Goal: Contribute content: Contribute content

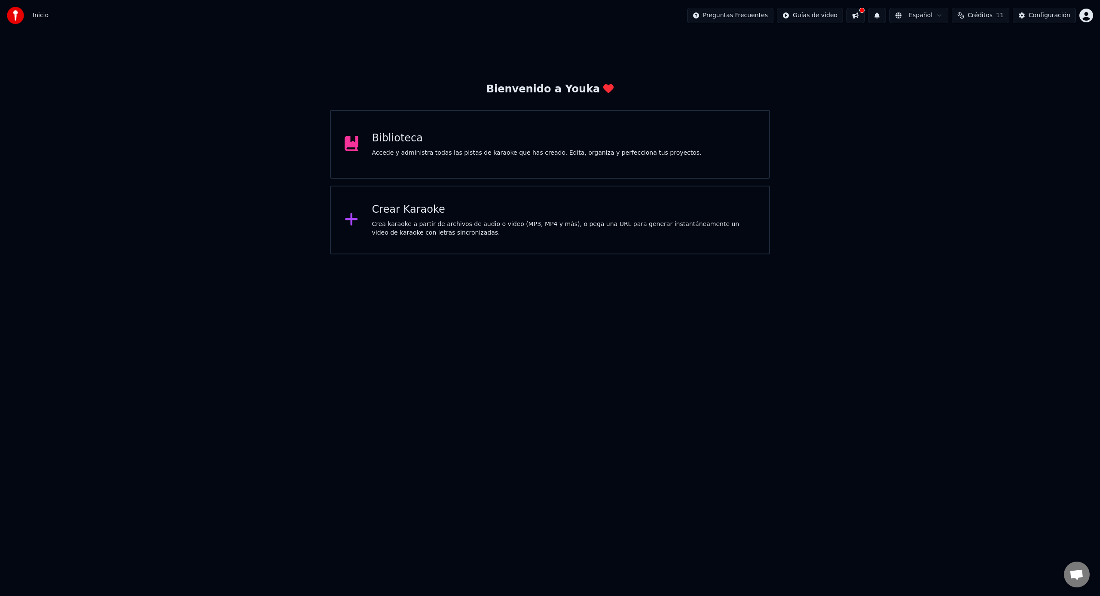
click at [511, 132] on div "Biblioteca" at bounding box center [537, 139] width 330 height 14
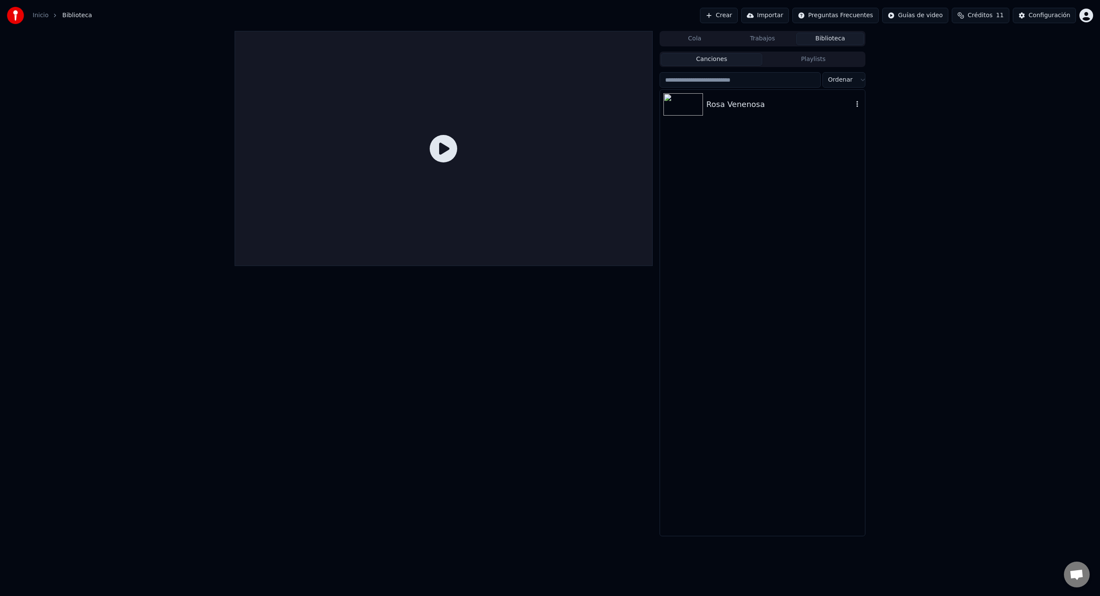
click at [755, 99] on div "Rosa Venenosa" at bounding box center [780, 104] width 147 height 12
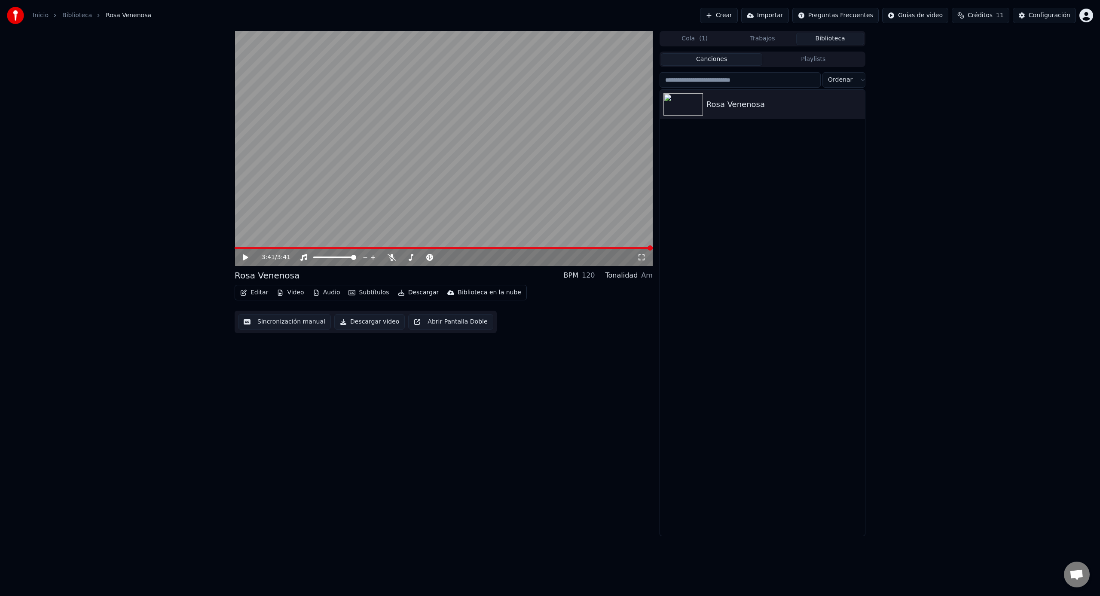
click at [409, 248] on span at bounding box center [444, 248] width 418 height 2
click at [422, 247] on span at bounding box center [444, 248] width 418 height 2
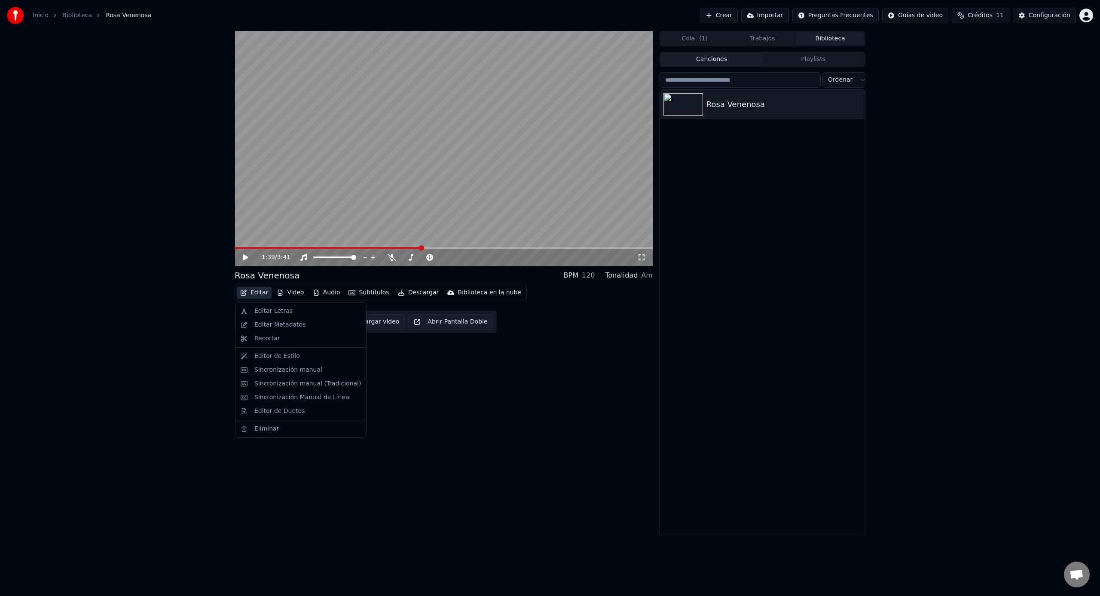
click at [165, 343] on div "1:39 / 3:41 [PERSON_NAME] Venenosa BPM 120 Tonalidad Am Editar Video Audio Subt…" at bounding box center [550, 283] width 1100 height 505
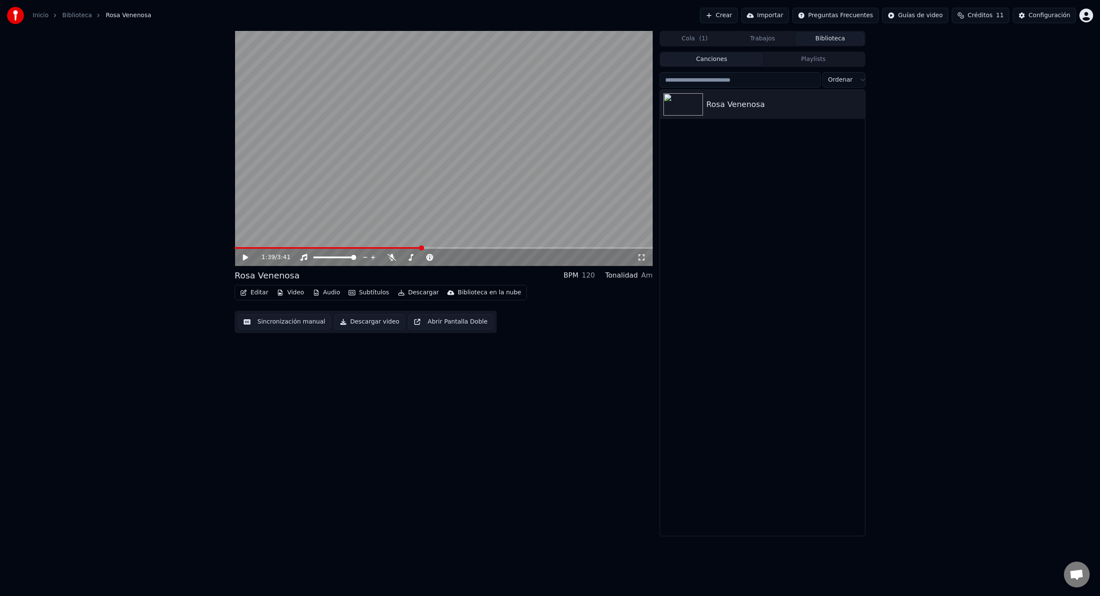
click at [165, 343] on div "1:39 / 3:41 [PERSON_NAME] Venenosa BPM 120 Tonalidad Am Editar Video Audio Subt…" at bounding box center [550, 283] width 1100 height 505
click at [255, 293] on button "Editar" at bounding box center [254, 293] width 35 height 12
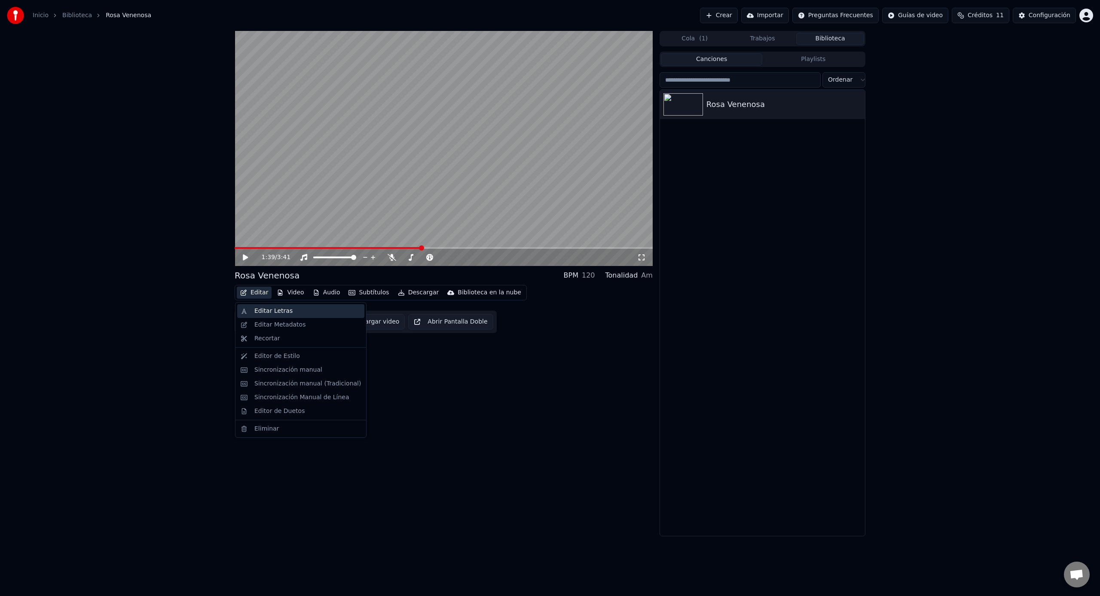
click at [266, 315] on div "Editar Letras" at bounding box center [273, 311] width 38 height 9
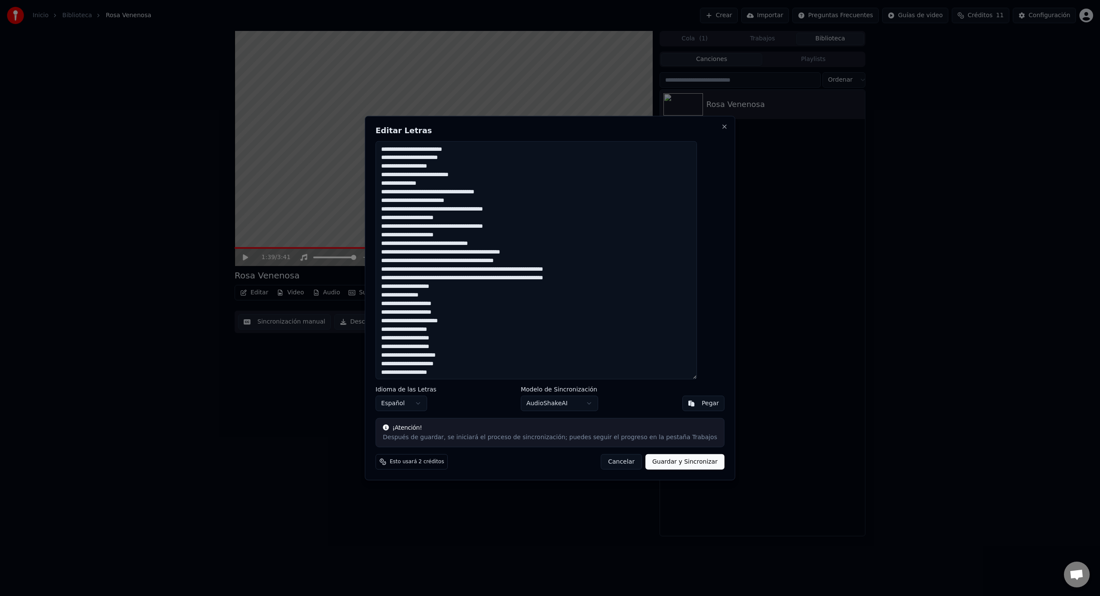
click at [616, 465] on button "Cancelar" at bounding box center [621, 461] width 41 height 15
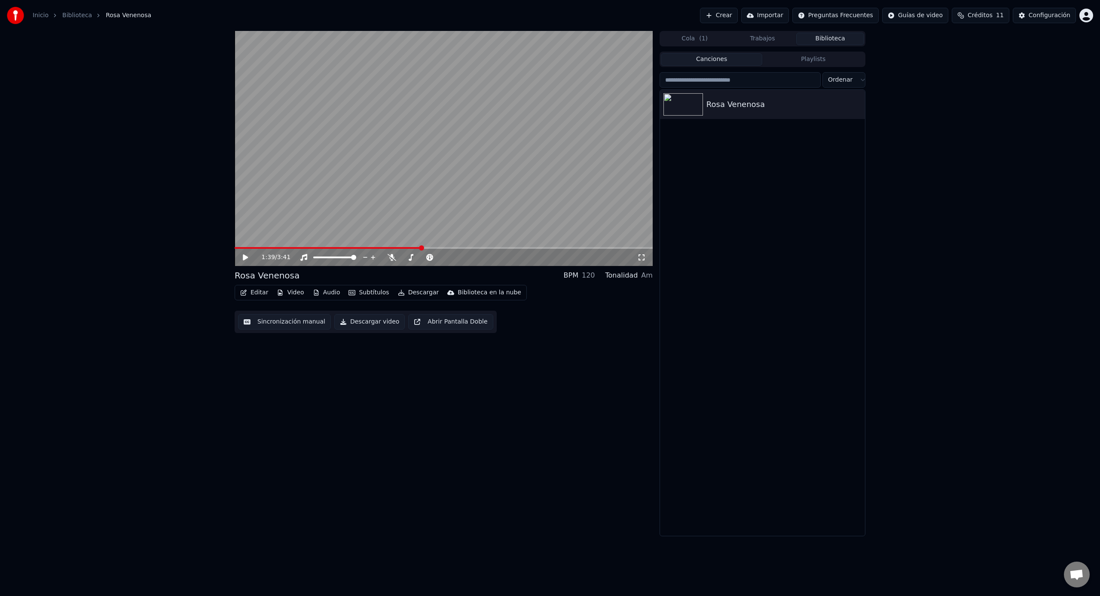
click at [297, 324] on button "Sincronización manual" at bounding box center [284, 321] width 93 height 15
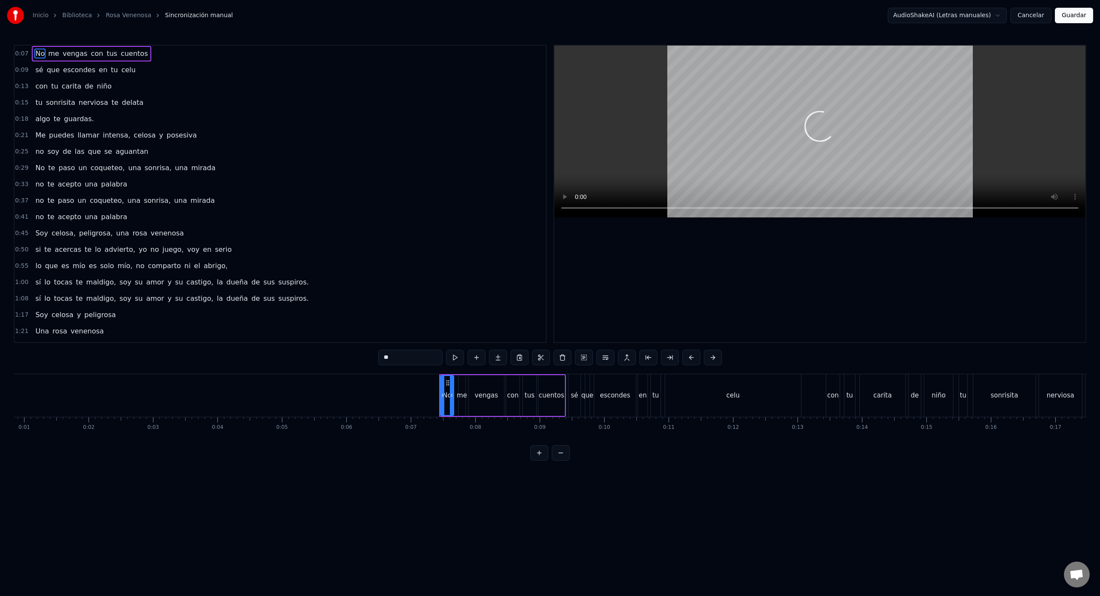
scroll to position [0, 53]
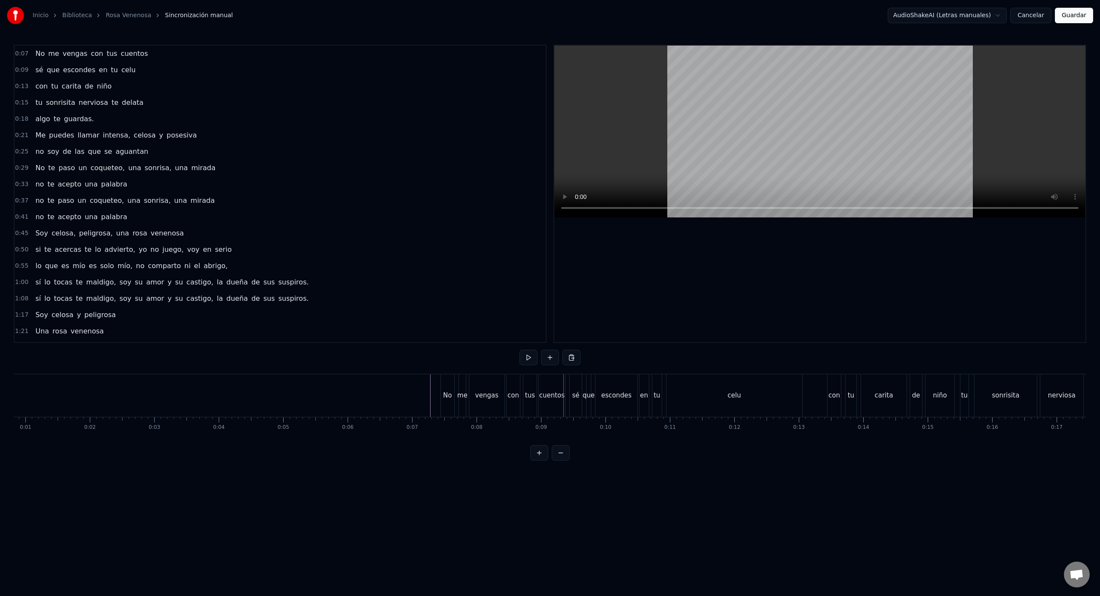
click at [1070, 14] on button "Guardar" at bounding box center [1074, 15] width 38 height 15
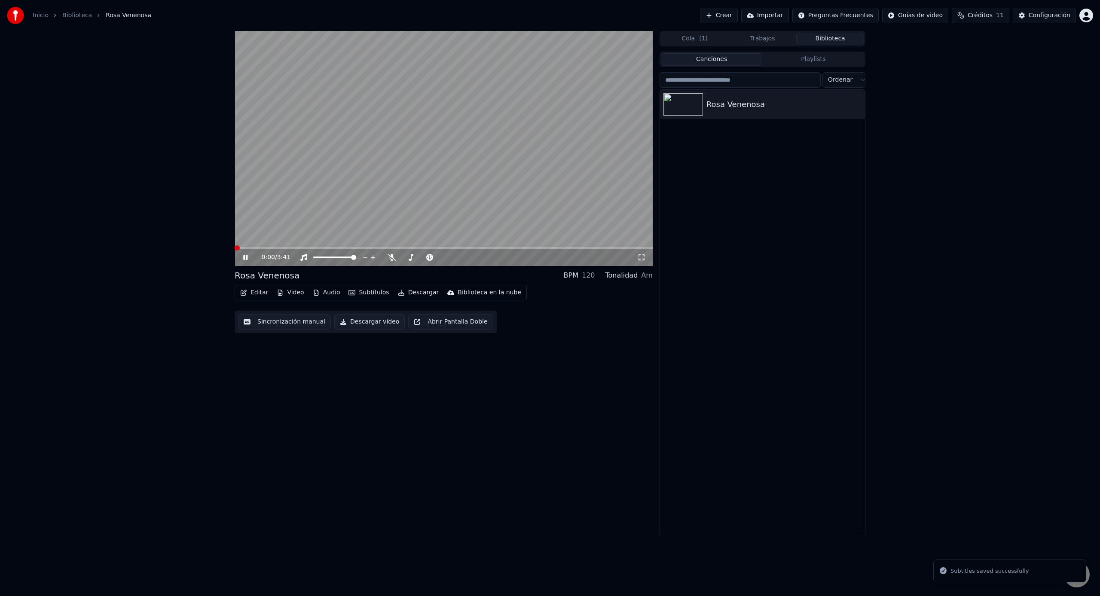
click at [425, 249] on div "0:00 / 3:41" at bounding box center [444, 257] width 418 height 17
click at [422, 248] on span at bounding box center [444, 248] width 418 height 2
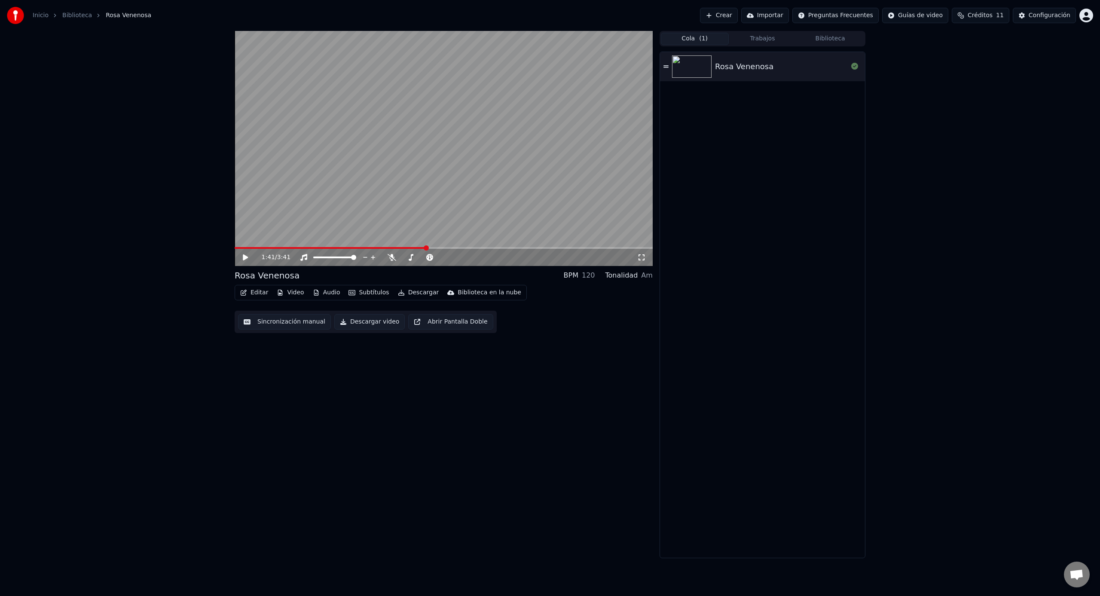
click at [709, 37] on button "Cola ( 1 )" at bounding box center [695, 39] width 68 height 12
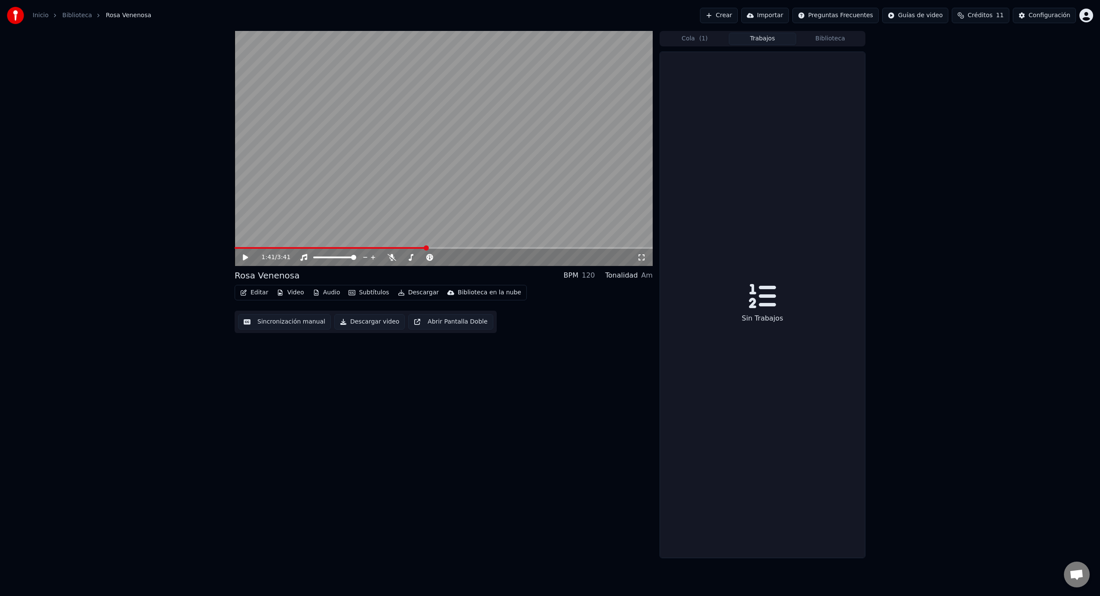
drag, startPoint x: 760, startPoint y: 41, endPoint x: 780, endPoint y: 40, distance: 19.8
click at [761, 41] on button "Trabajos" at bounding box center [763, 39] width 68 height 12
click at [733, 275] on div "Sin Trabajos" at bounding box center [762, 305] width 205 height 506
click at [423, 248] on span at bounding box center [331, 248] width 192 height 2
click at [417, 247] on span at bounding box center [326, 248] width 183 height 2
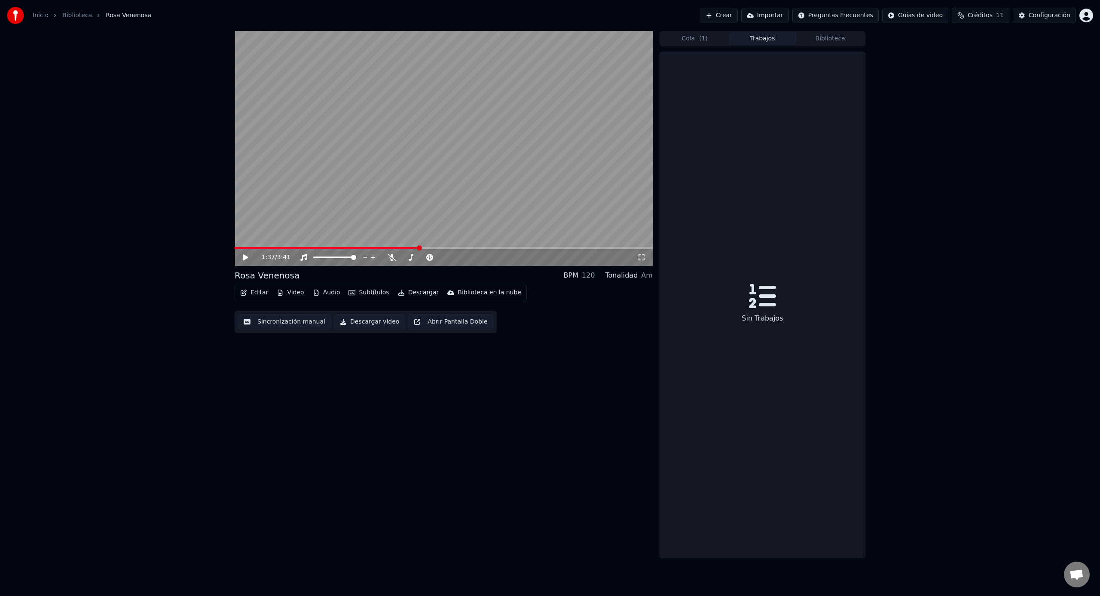
click at [297, 322] on button "Sincronización manual" at bounding box center [284, 321] width 93 height 15
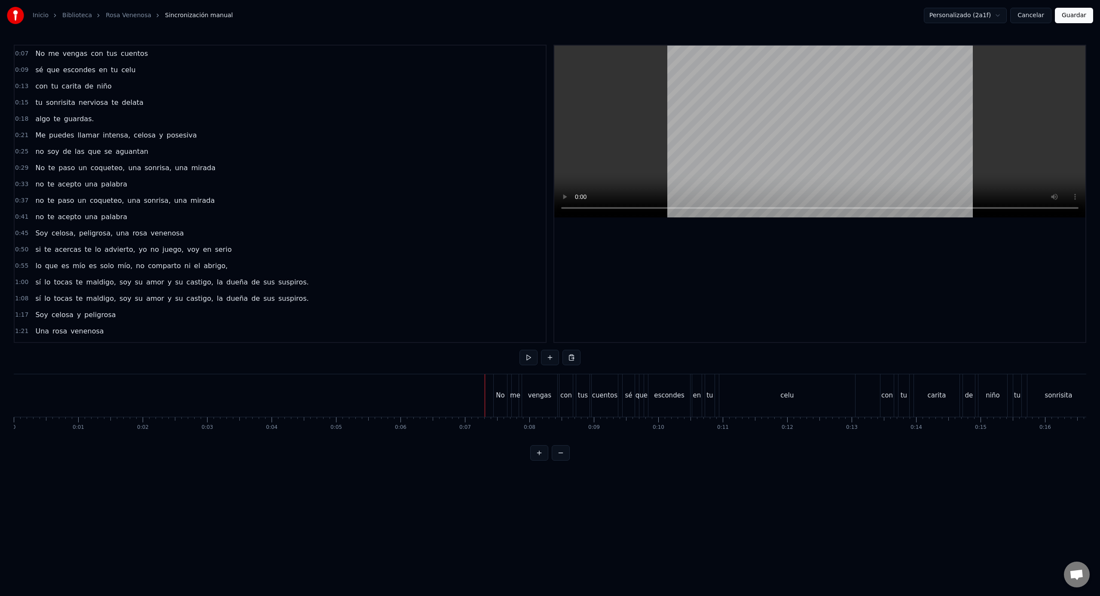
click at [486, 458] on div "0:07 No me vengas con tus cuentos 0:09 sé que escondes en tu celu 0:13 con tu c…" at bounding box center [550, 253] width 1073 height 416
click at [542, 453] on button at bounding box center [539, 452] width 18 height 15
click at [672, 474] on html "Inicio Biblioteca [PERSON_NAME] Venenosa Sincronización manual Personalizado (2…" at bounding box center [550, 237] width 1100 height 474
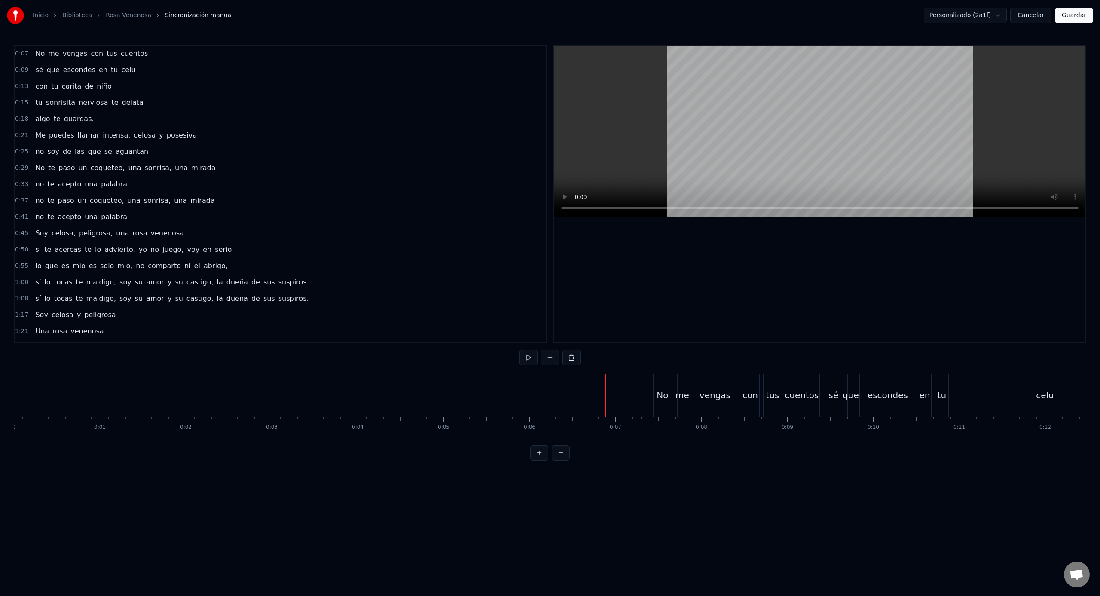
drag, startPoint x: 577, startPoint y: 400, endPoint x: 549, endPoint y: 382, distance: 33.3
click at [552, 359] on button at bounding box center [550, 357] width 18 height 15
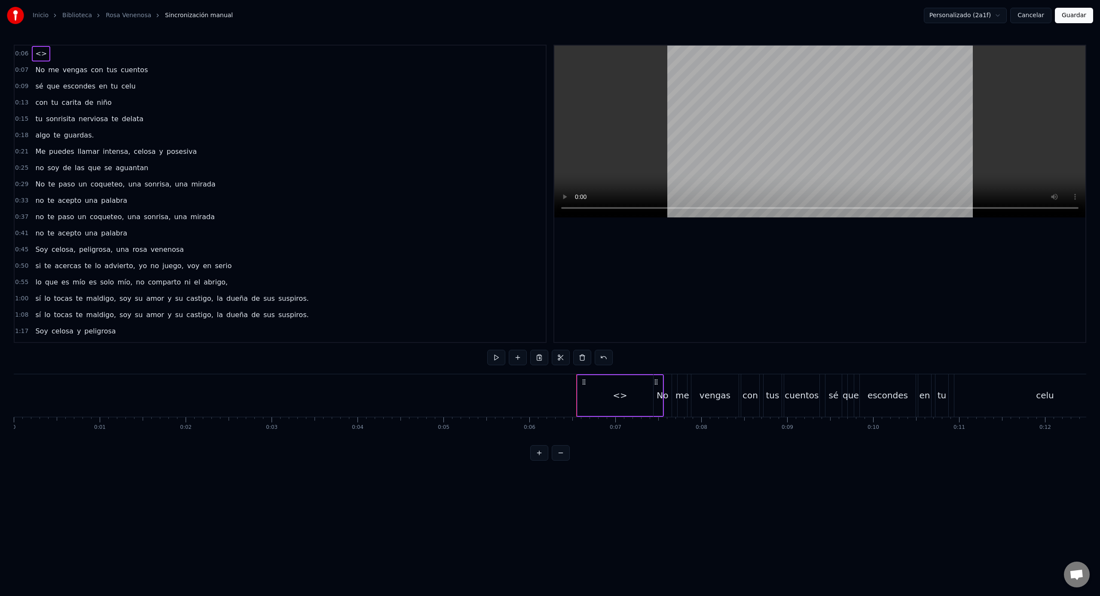
drag, startPoint x: 602, startPoint y: 406, endPoint x: 582, endPoint y: 405, distance: 20.2
click at [582, 405] on div "<>" at bounding box center [620, 395] width 85 height 41
type input "**"
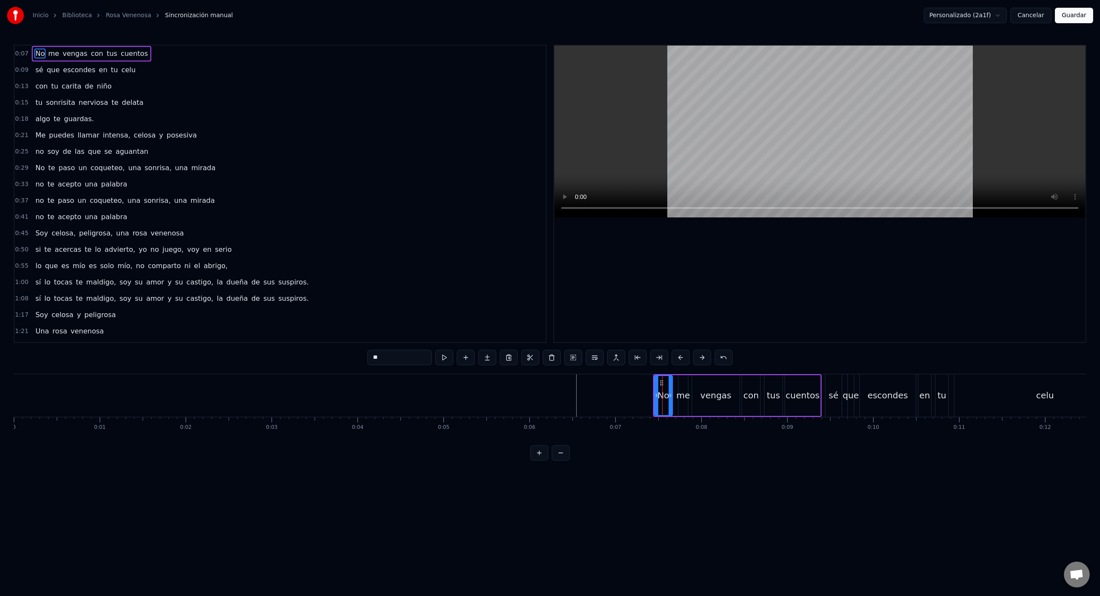
click at [631, 462] on html "Inicio Biblioteca [PERSON_NAME] Venenosa Sincronización manual Personalizado (2…" at bounding box center [550, 237] width 1100 height 474
click at [669, 431] on div "No me vengas con tus cuentos sé que escondes en tu celu con tu carita de niño t…" at bounding box center [550, 406] width 1073 height 64
click at [1002, 16] on html "Inicio Biblioteca [PERSON_NAME] Venenosa Sincronización manual Personalizado (2…" at bounding box center [550, 237] width 1100 height 474
click at [631, 398] on html "Inicio Biblioteca [PERSON_NAME] Venenosa Sincronización manual AudioShakeAI (Le…" at bounding box center [550, 237] width 1100 height 474
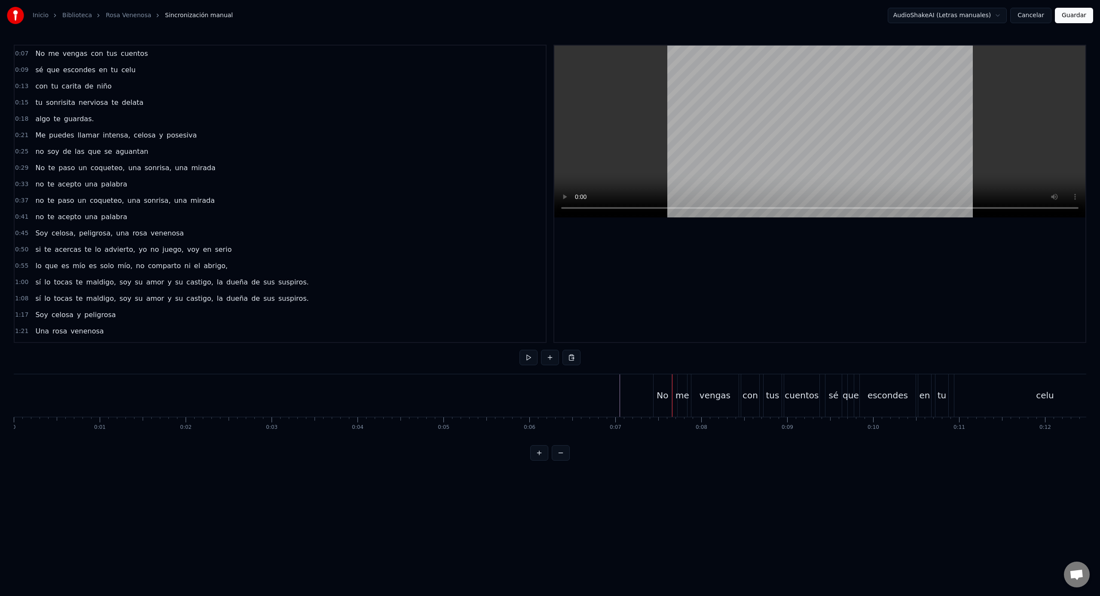
click at [1073, 18] on button "Guardar" at bounding box center [1074, 15] width 38 height 15
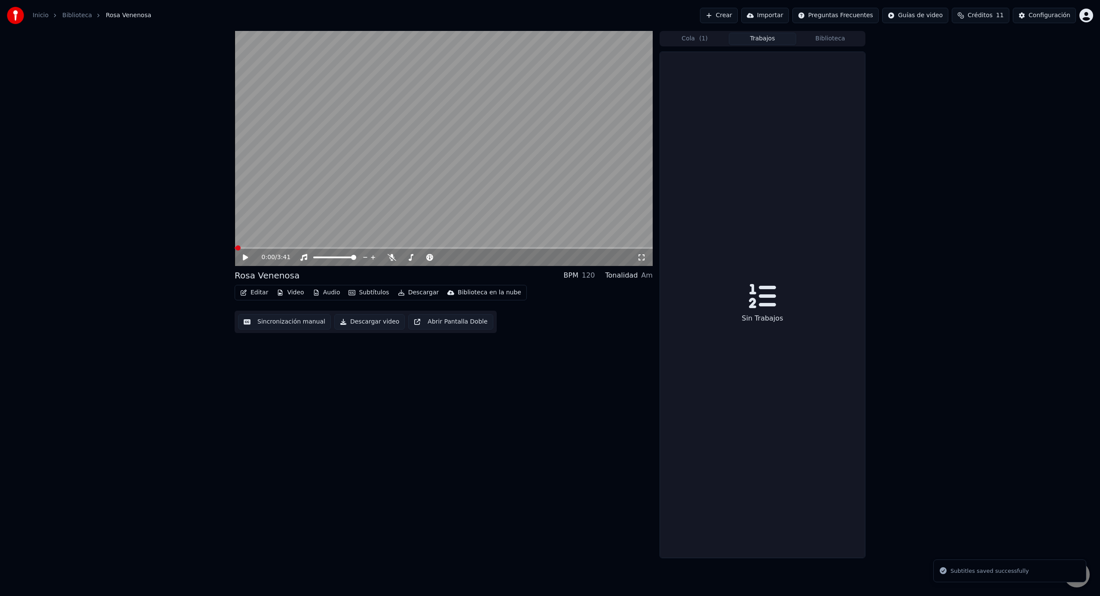
click at [424, 248] on span at bounding box center [444, 248] width 418 height 2
click at [316, 327] on button "Sincronización manual" at bounding box center [284, 321] width 93 height 15
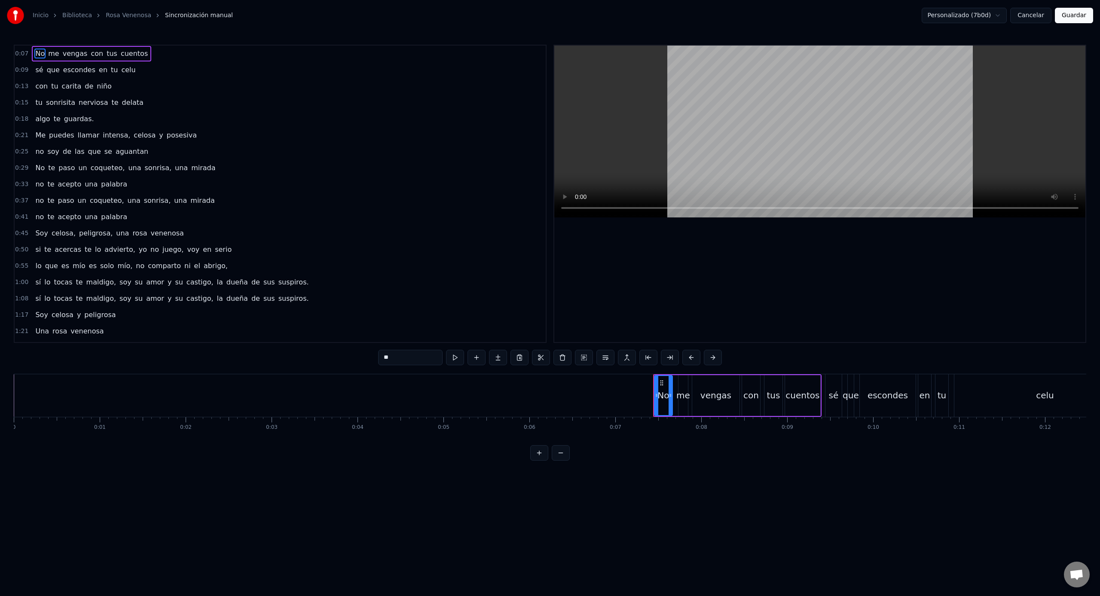
click at [1071, 12] on button "Guardar" at bounding box center [1074, 15] width 38 height 15
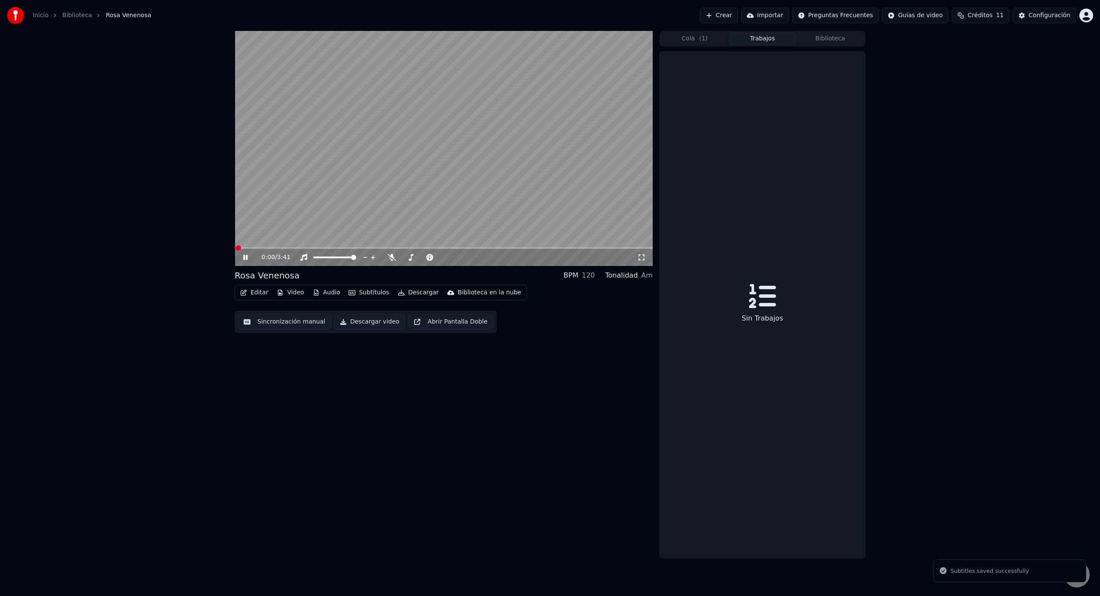
click at [369, 293] on button "Subtítulos" at bounding box center [368, 293] width 47 height 12
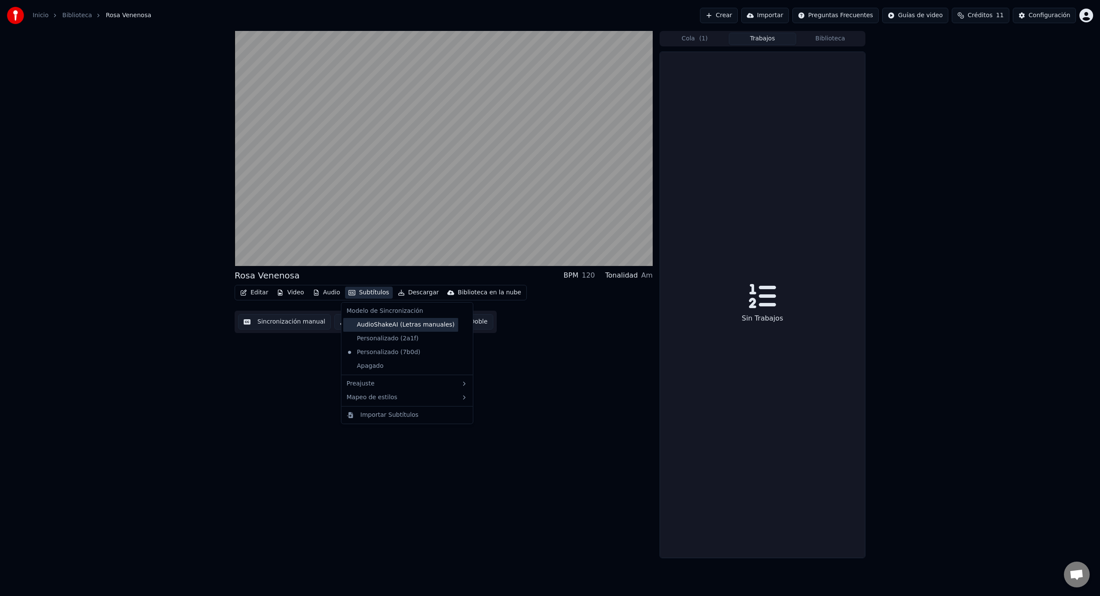
click at [428, 321] on div "AudioShakeAI (Letras manuales)" at bounding box center [400, 325] width 115 height 14
click at [425, 248] on span at bounding box center [444, 248] width 418 height 2
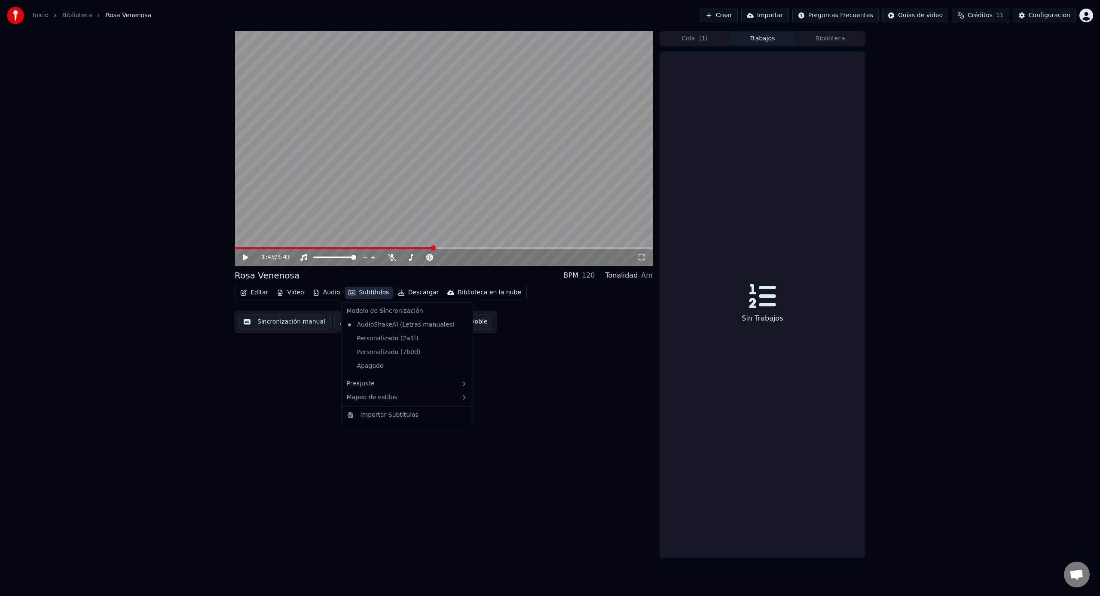
click at [371, 294] on button "Subtítulos" at bounding box center [368, 293] width 47 height 12
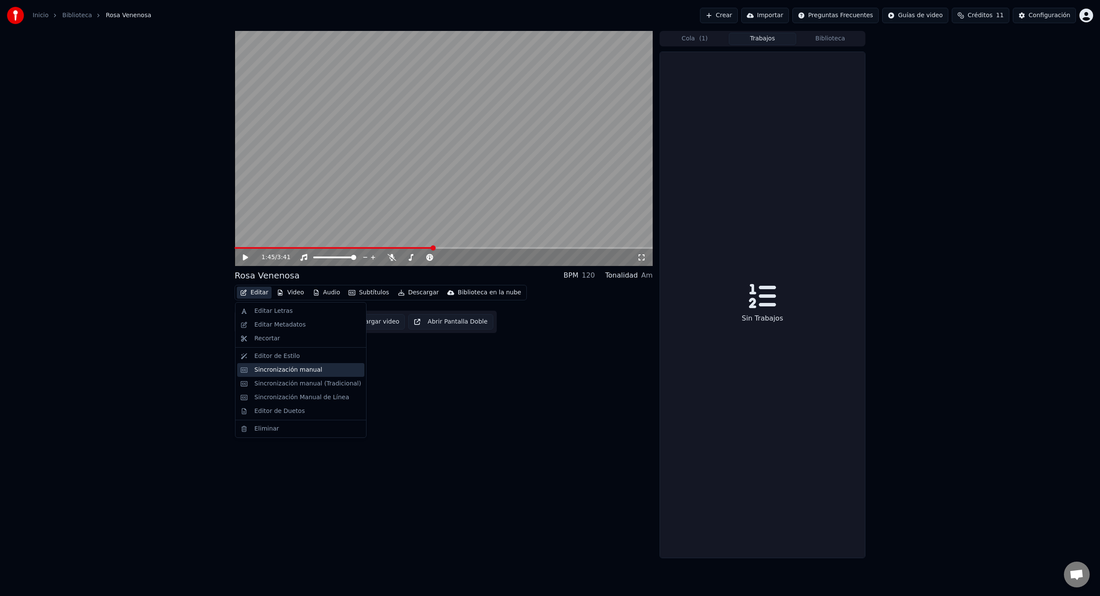
click at [282, 374] on div "Sincronización manual" at bounding box center [300, 370] width 127 height 14
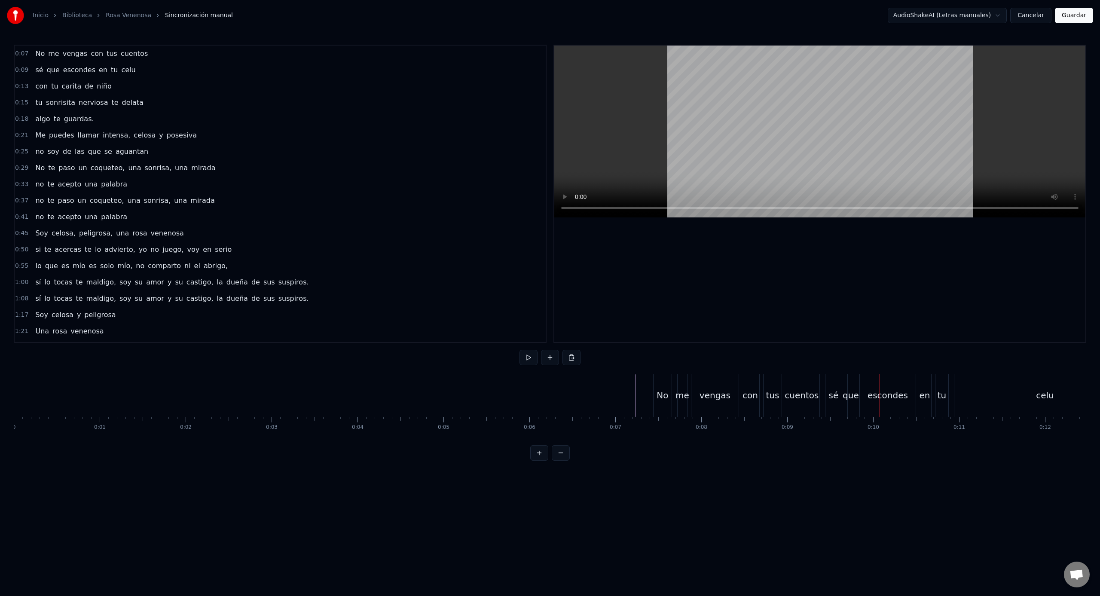
click at [1030, 126] on video at bounding box center [819, 132] width 531 height 172
click at [530, 358] on button at bounding box center [529, 357] width 18 height 15
click at [980, 15] on html "Inicio Biblioteca [PERSON_NAME] Venenosa Sincronización manual AudioShakeAI (Le…" at bounding box center [550, 237] width 1100 height 474
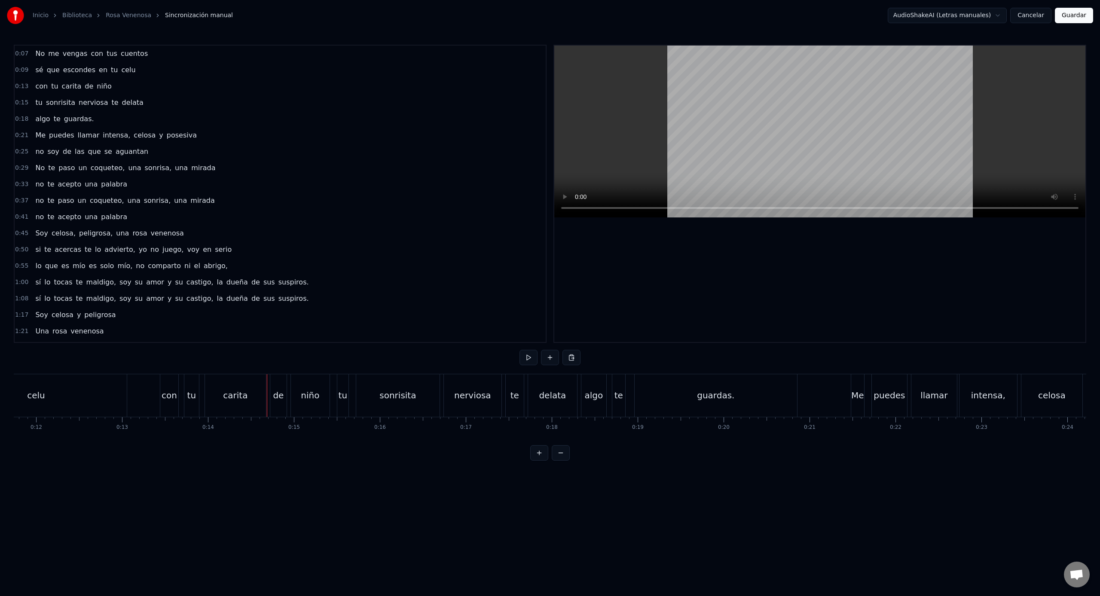
click at [1069, 18] on html "Inicio Biblioteca [PERSON_NAME] Venenosa Sincronización manual AudioShakeAI (Le…" at bounding box center [550, 237] width 1100 height 474
click at [1069, 18] on button "Guardar" at bounding box center [1074, 15] width 38 height 15
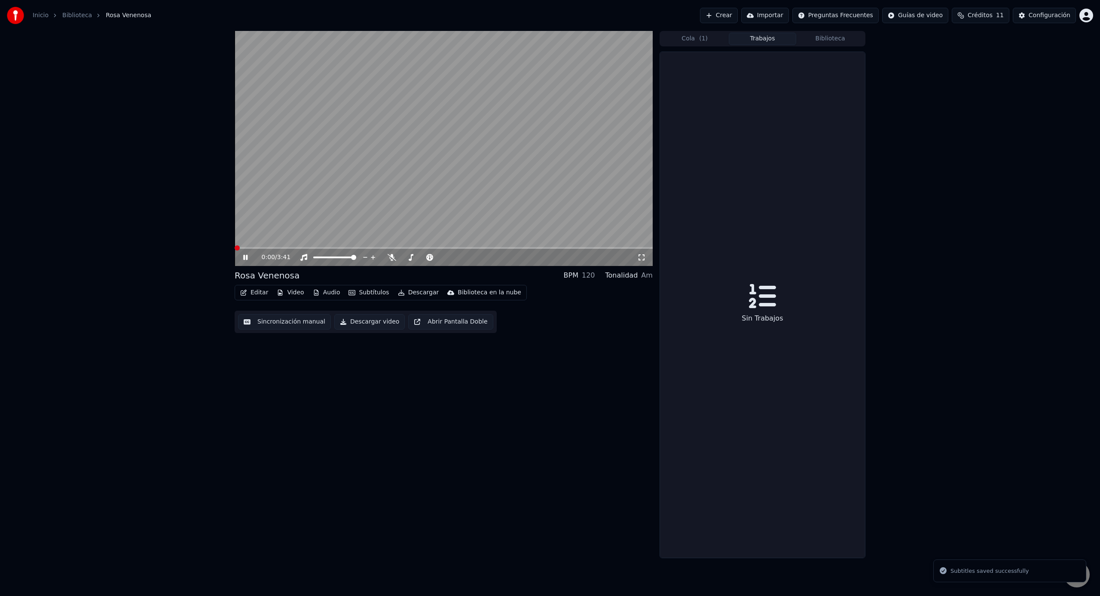
click at [432, 248] on span at bounding box center [444, 248] width 418 height 2
click at [447, 118] on video at bounding box center [444, 148] width 418 height 235
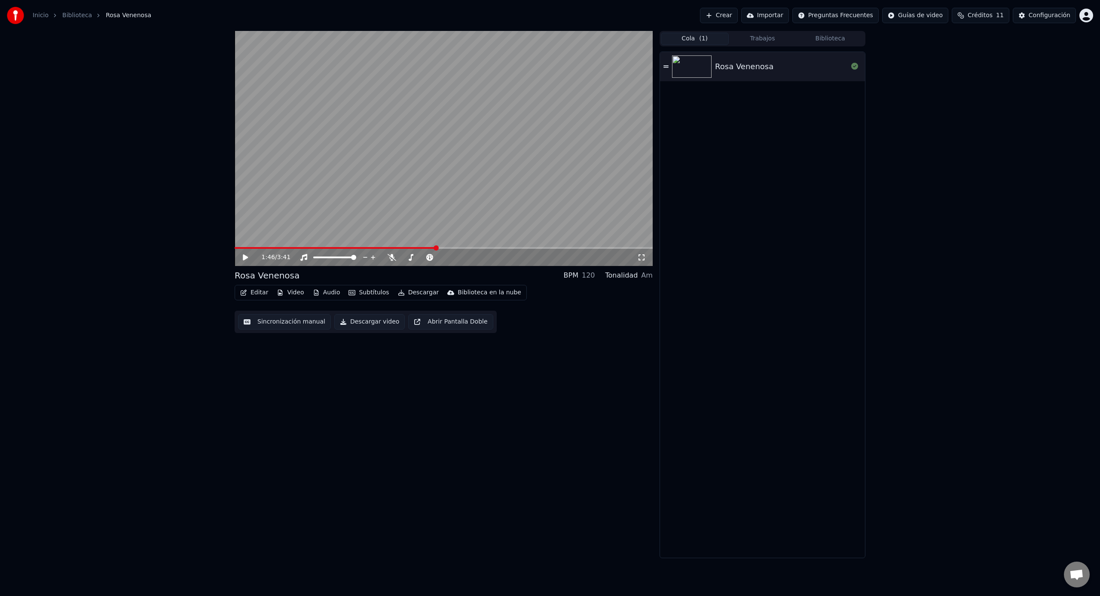
click at [717, 38] on button "Cola ( 1 )" at bounding box center [695, 39] width 68 height 12
click at [838, 38] on button "Biblioteca" at bounding box center [830, 39] width 68 height 12
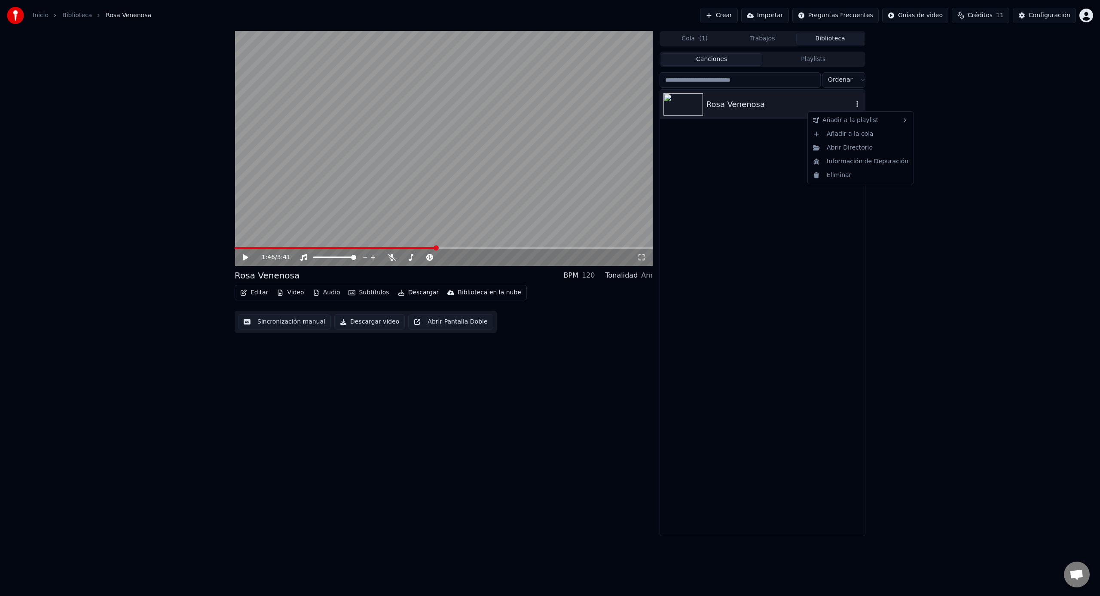
click at [858, 104] on icon "button" at bounding box center [857, 104] width 9 height 7
drag, startPoint x: 767, startPoint y: 152, endPoint x: 726, endPoint y: 50, distance: 109.9
click at [767, 150] on div "Rosa Venenosa" at bounding box center [762, 313] width 205 height 446
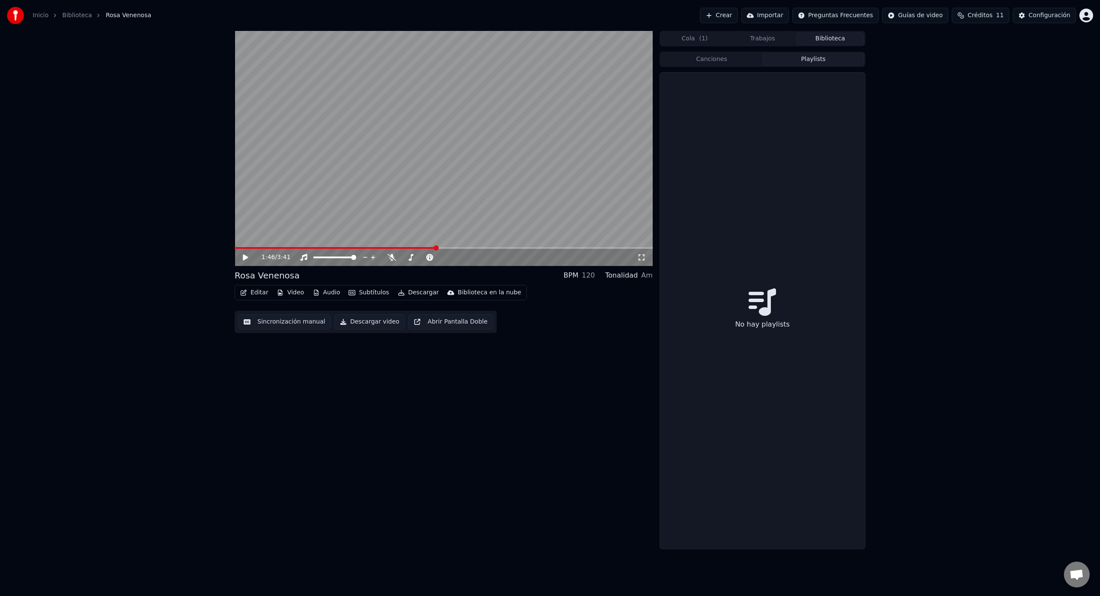
click at [783, 59] on button "Playlists" at bounding box center [813, 59] width 102 height 12
click at [746, 61] on button "Canciones" at bounding box center [712, 59] width 102 height 12
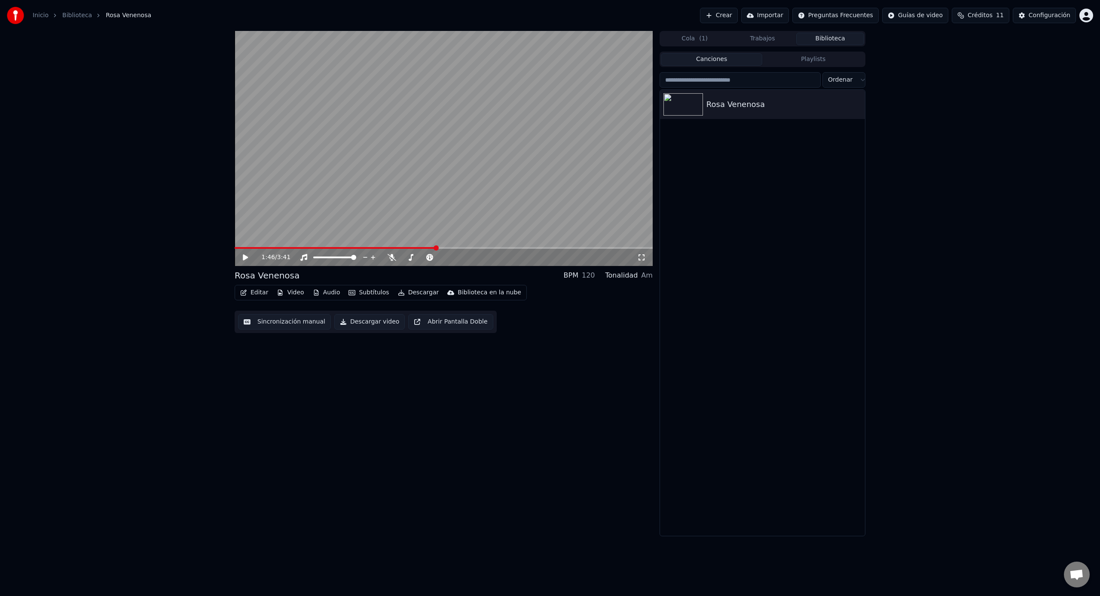
click at [694, 36] on button "Cola ( 1 )" at bounding box center [695, 39] width 68 height 12
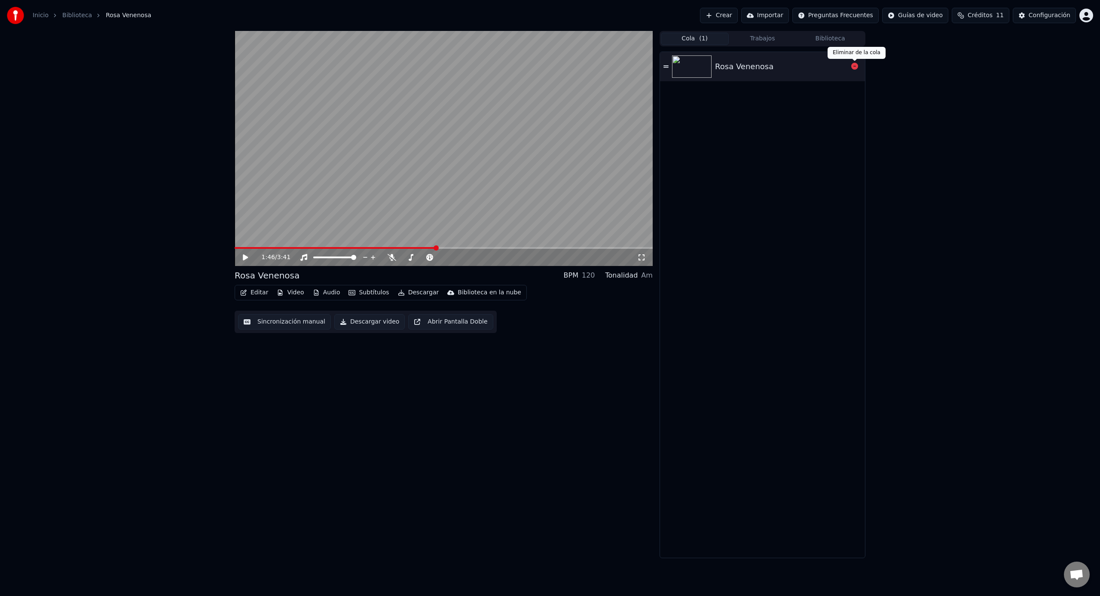
click at [854, 68] on icon at bounding box center [854, 66] width 7 height 7
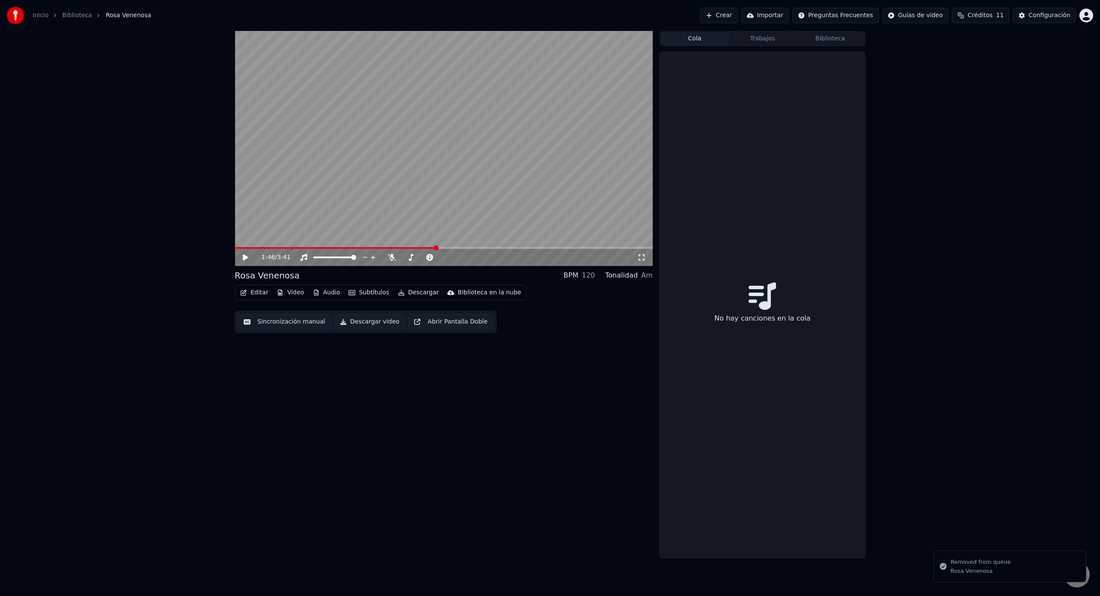
click at [423, 249] on div "1:46 / 3:41" at bounding box center [444, 257] width 418 height 17
click at [424, 248] on span at bounding box center [330, 248] width 190 height 2
click at [423, 248] on span at bounding box center [425, 247] width 5 height 5
click at [416, 249] on div "1:41 / 3:41" at bounding box center [444, 257] width 418 height 17
click at [417, 248] on span at bounding box center [326, 248] width 183 height 2
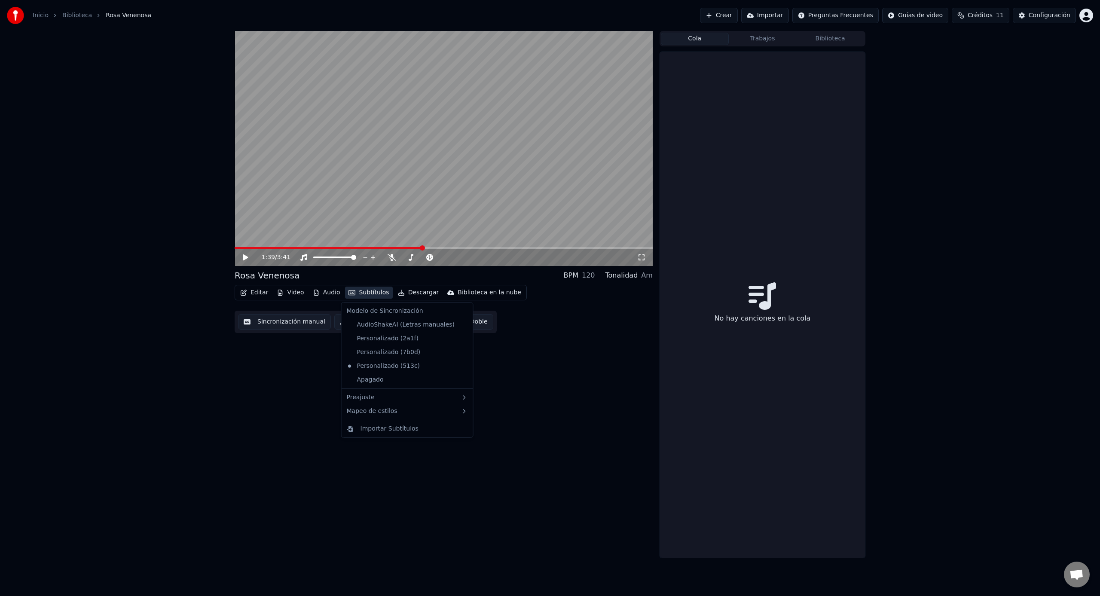
click at [374, 293] on button "Subtítulos" at bounding box center [368, 293] width 47 height 12
click at [530, 437] on div "4 Lines (Vertical)" at bounding box center [519, 441] width 108 height 14
click at [511, 429] on div "4 Lines (Horizontal)" at bounding box center [519, 427] width 108 height 14
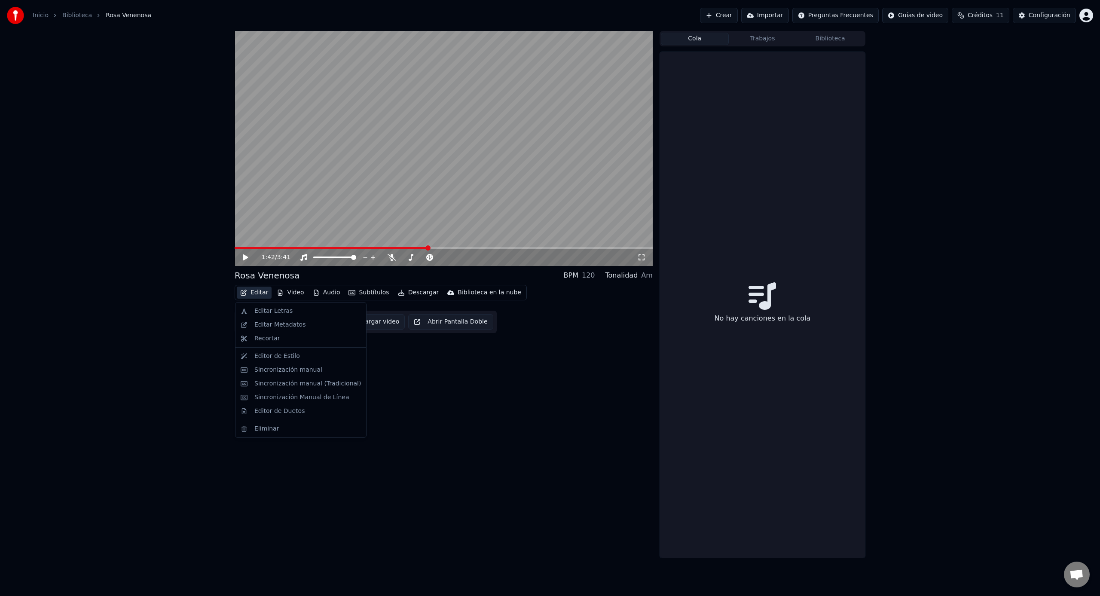
click at [223, 353] on div "1:42 / 3:41 [PERSON_NAME] Venenosa BPM 120 Tonalidad Am Editar Video Audio Subt…" at bounding box center [550, 294] width 1100 height 527
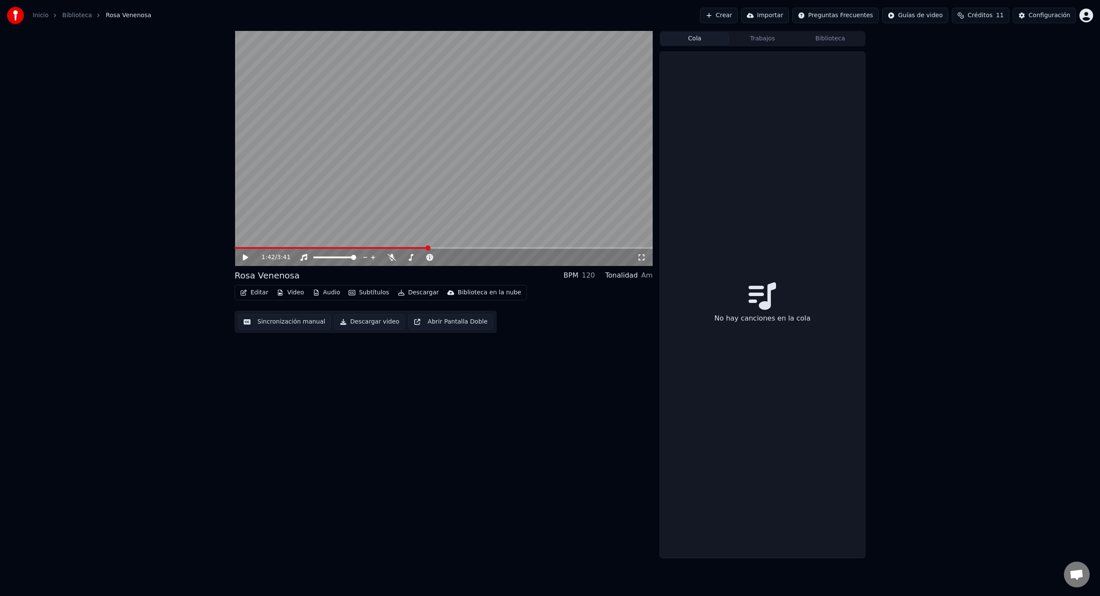
click at [254, 287] on button "Editar" at bounding box center [254, 293] width 35 height 12
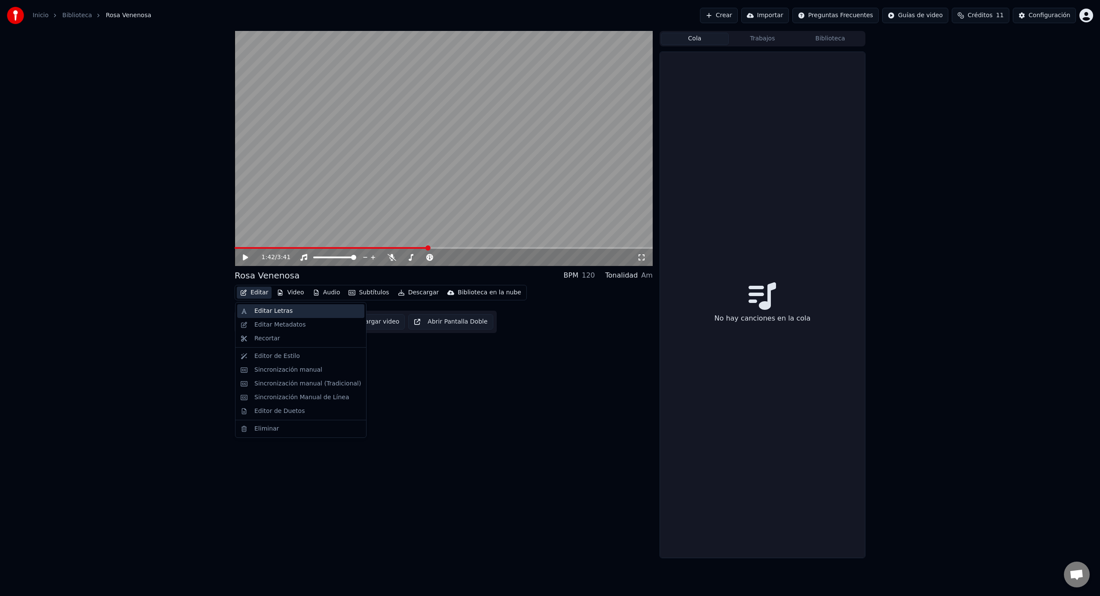
click at [266, 312] on div "Editar Letras" at bounding box center [273, 311] width 38 height 9
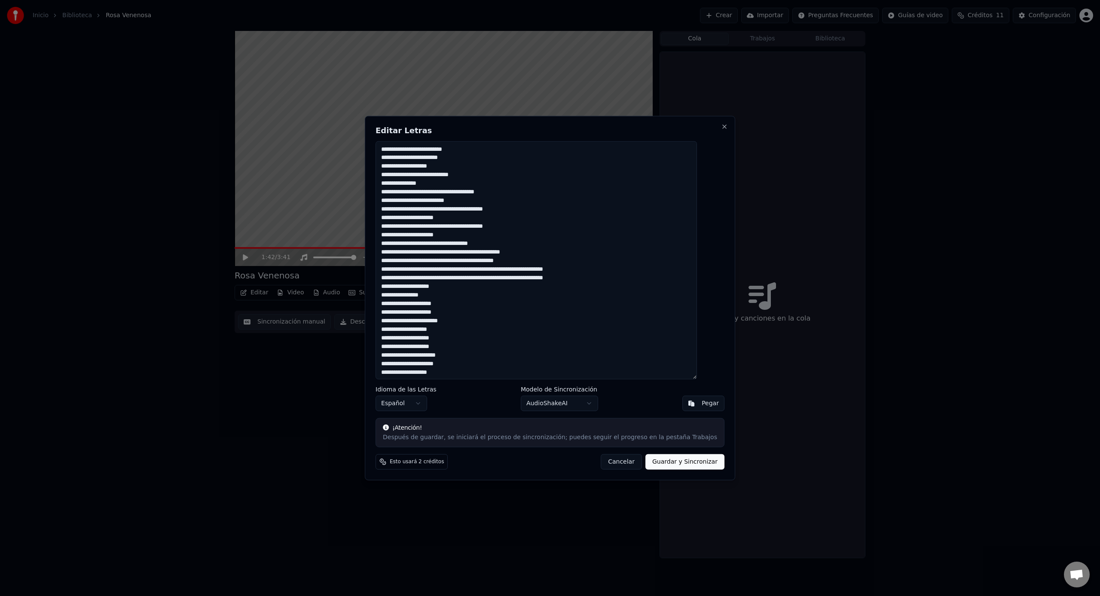
click at [621, 463] on button "Cancelar" at bounding box center [621, 461] width 41 height 15
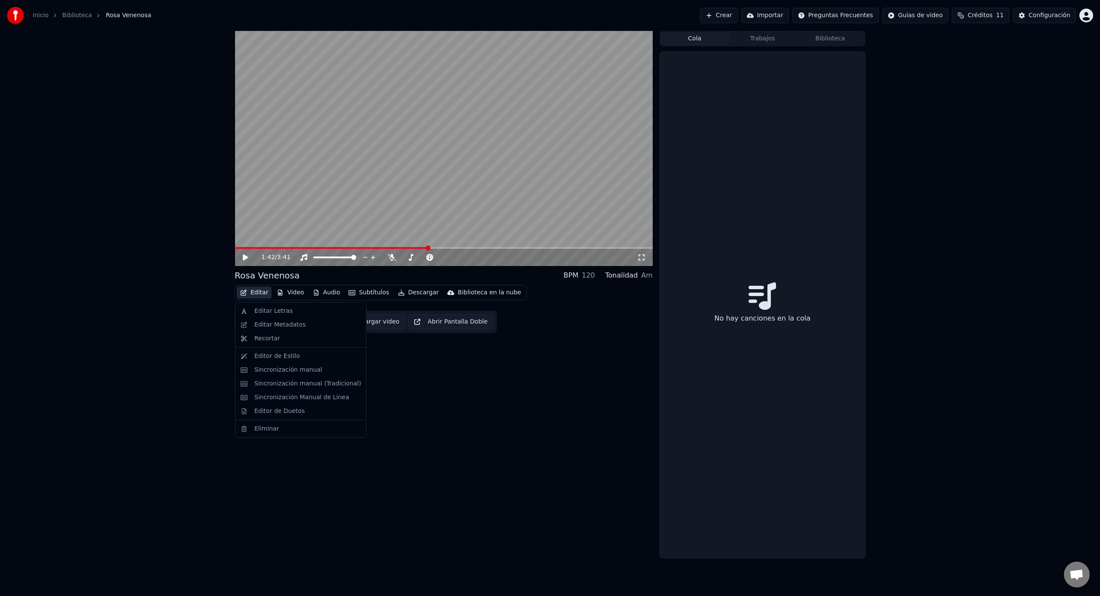
click at [260, 293] on button "Editar" at bounding box center [254, 293] width 35 height 12
click at [292, 316] on div "Editar Letras" at bounding box center [300, 311] width 127 height 14
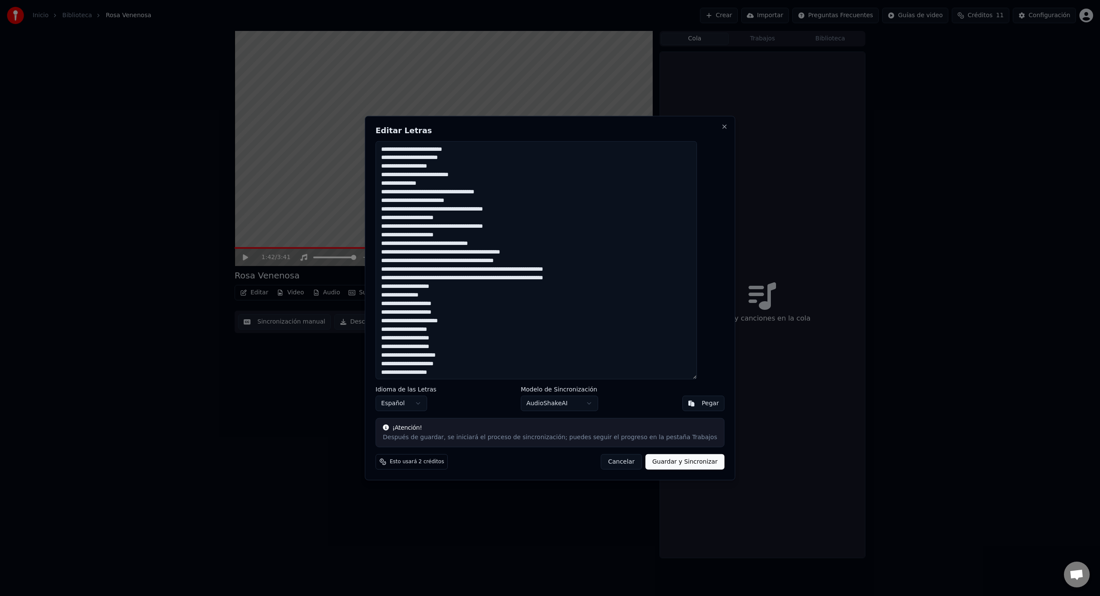
click at [615, 466] on button "Cancelar" at bounding box center [621, 461] width 41 height 15
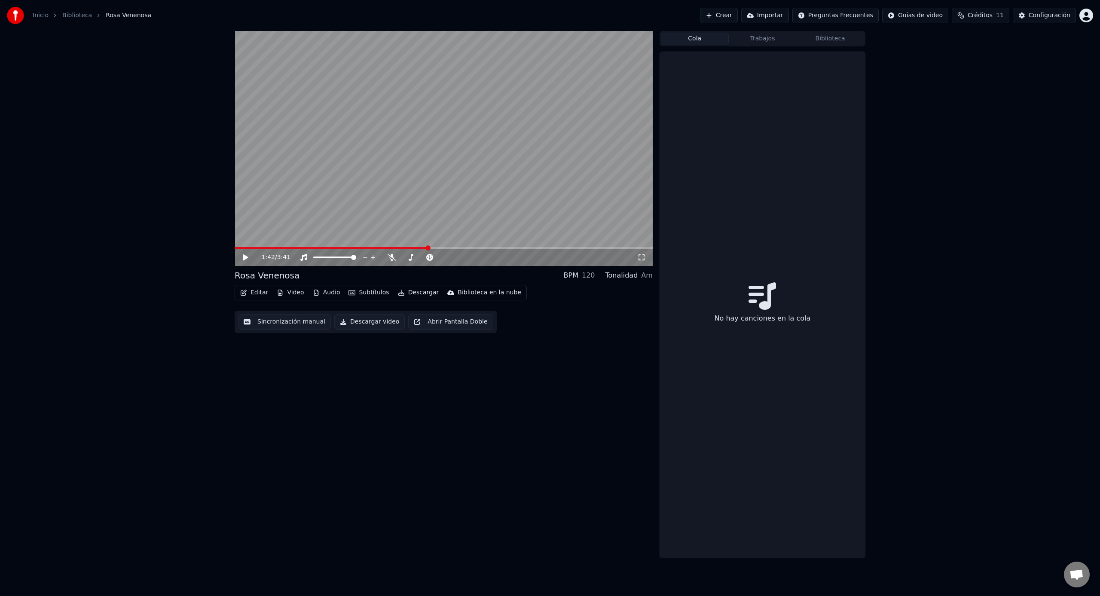
click at [266, 293] on button "Editar" at bounding box center [254, 293] width 35 height 12
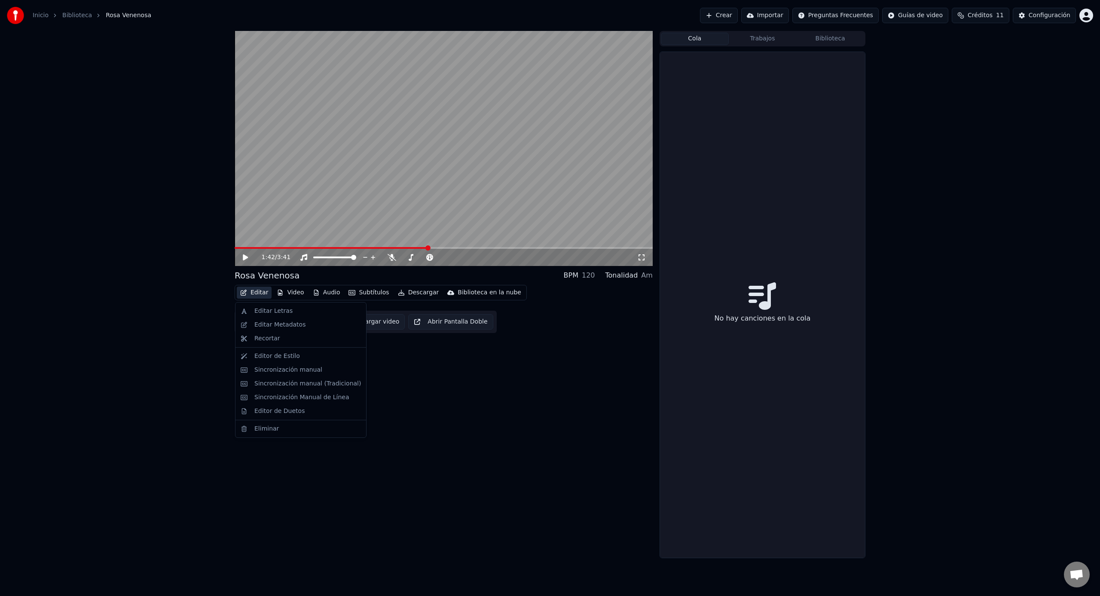
click at [471, 400] on div "1:42 / 3:41 [PERSON_NAME] Venenosa BPM 120 Tonalidad Am Editar Video Audio Subt…" at bounding box center [444, 294] width 418 height 527
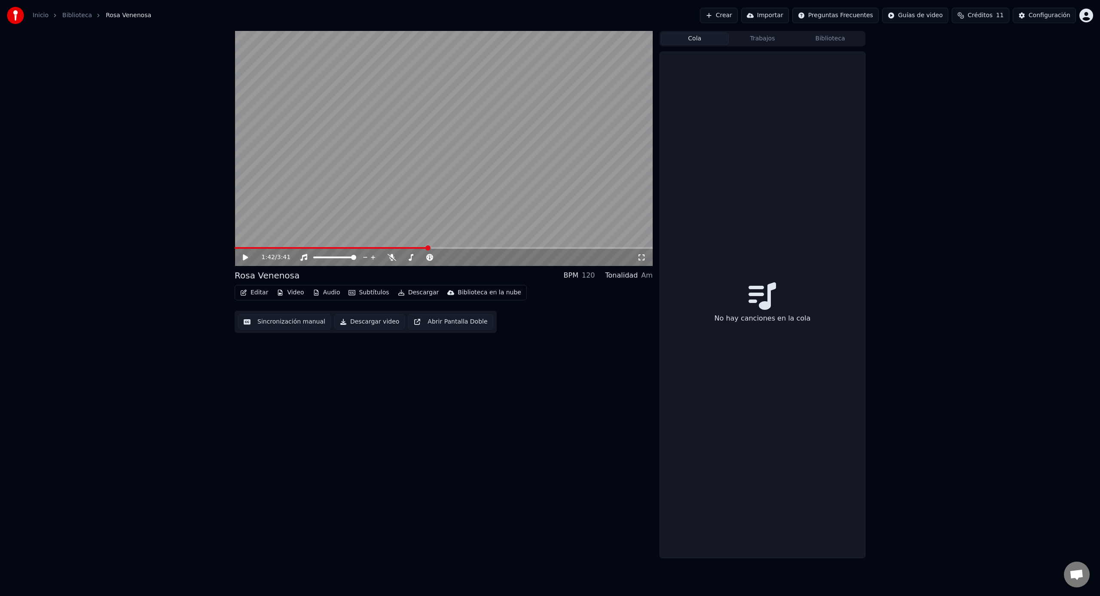
click at [307, 322] on button "Sincronización manual" at bounding box center [284, 321] width 93 height 15
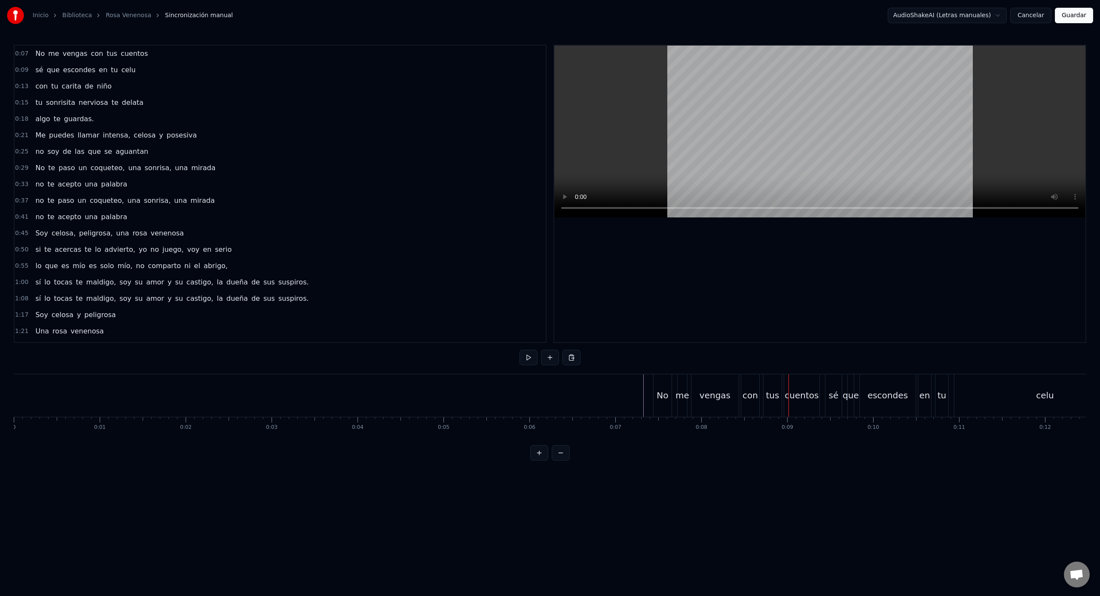
click at [1007, 159] on video at bounding box center [819, 132] width 531 height 172
click at [527, 355] on button at bounding box center [529, 357] width 18 height 15
click at [228, 407] on div "celu" at bounding box center [293, 395] width 181 height 43
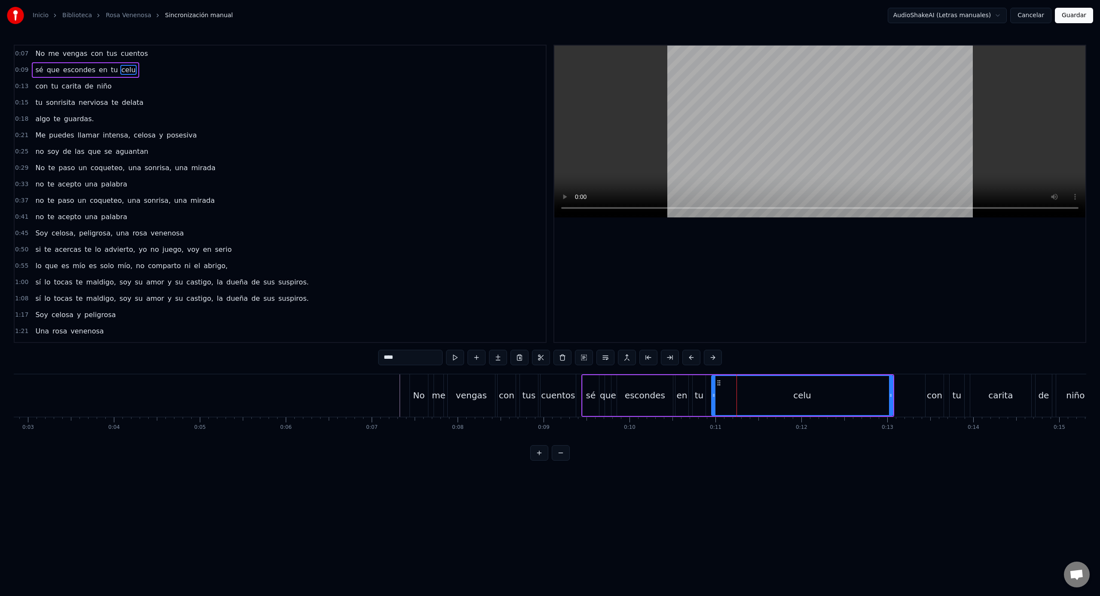
scroll to position [0, 233]
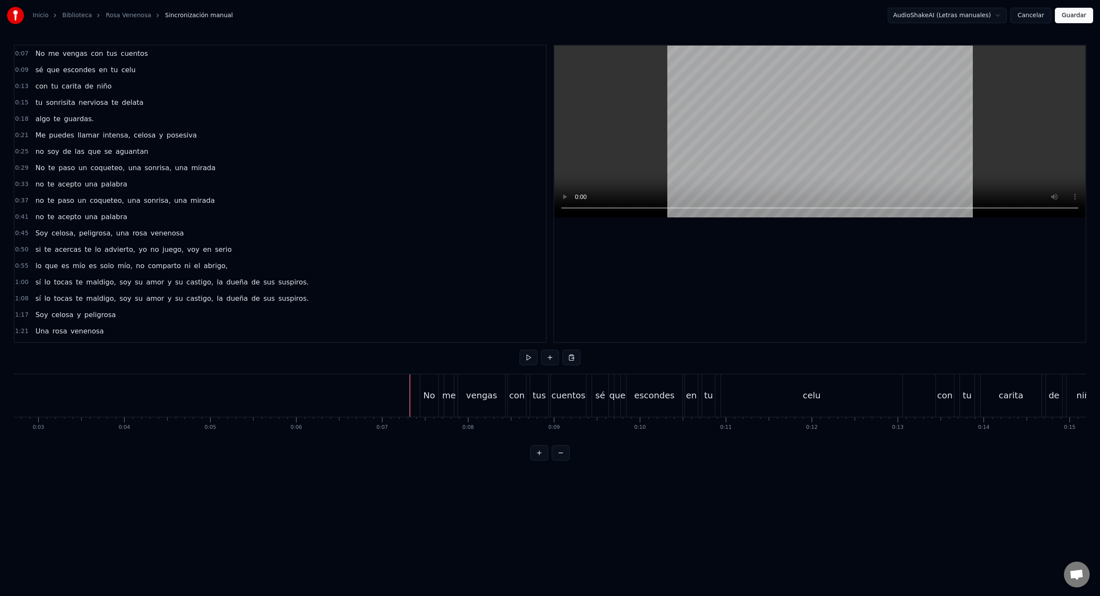
click at [992, 14] on html "Inicio Biblioteca [PERSON_NAME] Venenosa Sincronización manual AudioShakeAI (Le…" at bounding box center [550, 237] width 1100 height 474
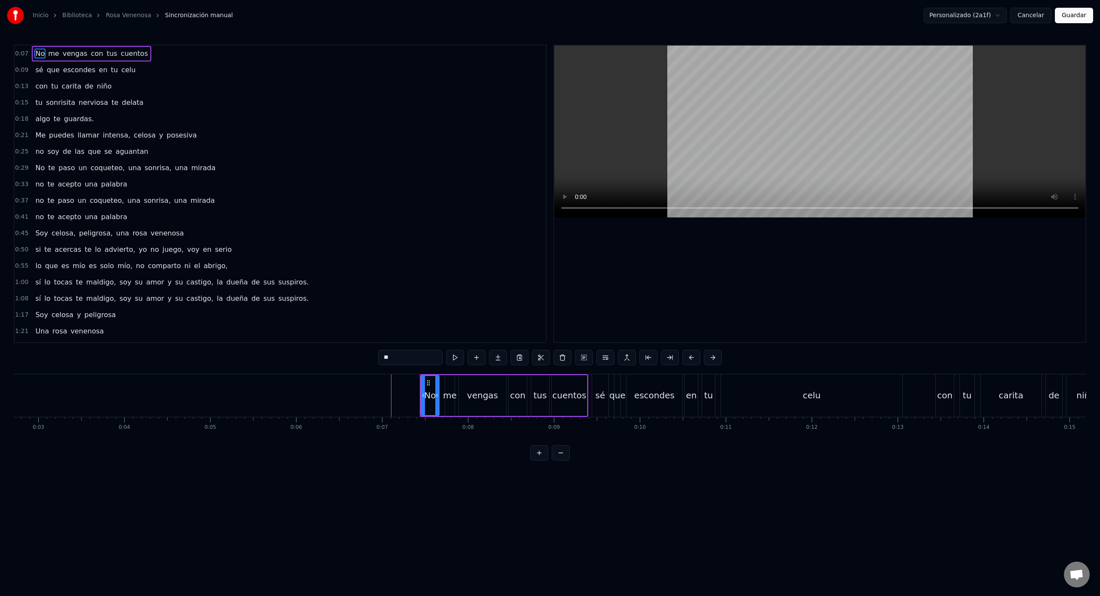
click at [992, 16] on html "Inicio Biblioteca [PERSON_NAME] Venenosa Sincronización manual Personalizado (2…" at bounding box center [550, 237] width 1100 height 474
click at [405, 450] on html "Inicio Biblioteca [PERSON_NAME] Venenosa Sincronización manual AudioShakeAI (Le…" at bounding box center [550, 237] width 1100 height 474
click at [1076, 18] on button "Guardar" at bounding box center [1074, 15] width 38 height 15
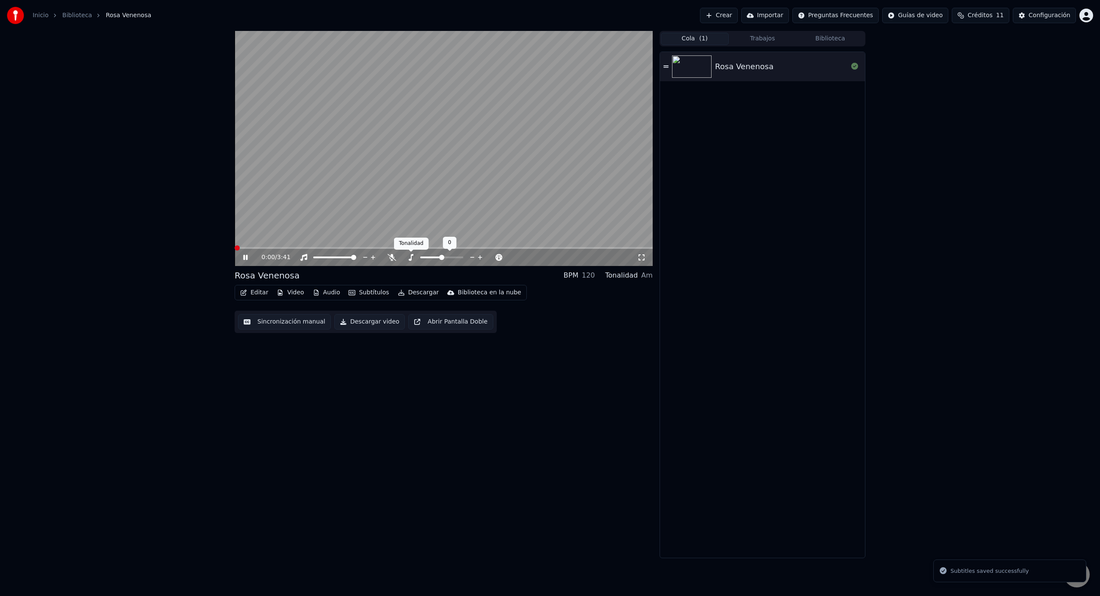
click at [424, 249] on div "Tonalidad Tonalidad" at bounding box center [411, 244] width 35 height 12
click at [425, 248] on div "Tonalidad Tonalidad" at bounding box center [411, 244] width 35 height 12
click at [429, 248] on span at bounding box center [444, 248] width 418 height 2
click at [258, 291] on button "Editar" at bounding box center [254, 293] width 35 height 12
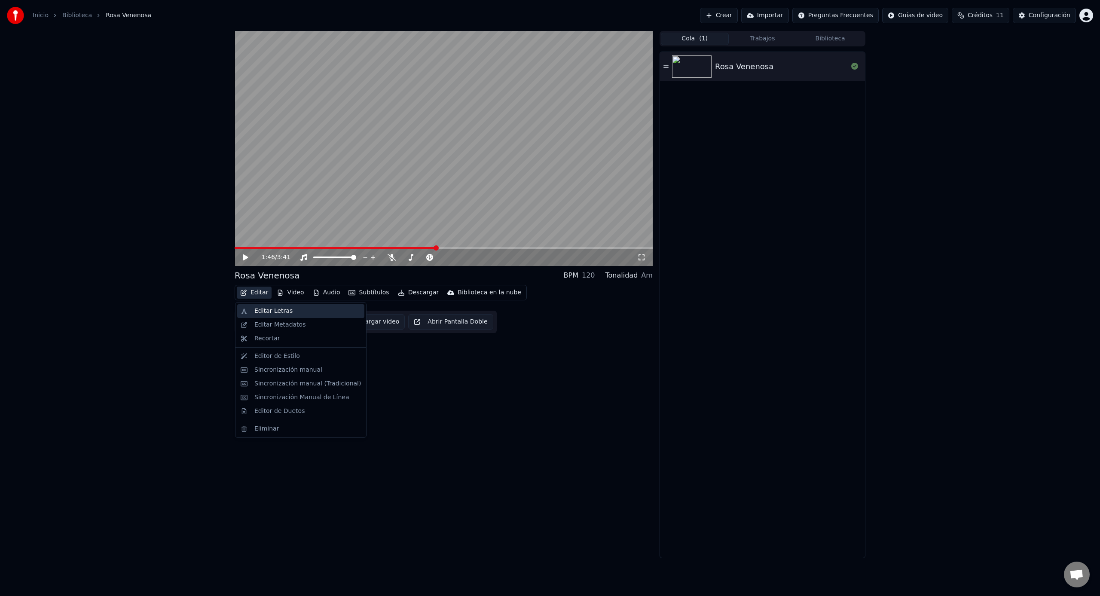
click at [265, 309] on div "Editar Letras" at bounding box center [273, 311] width 38 height 9
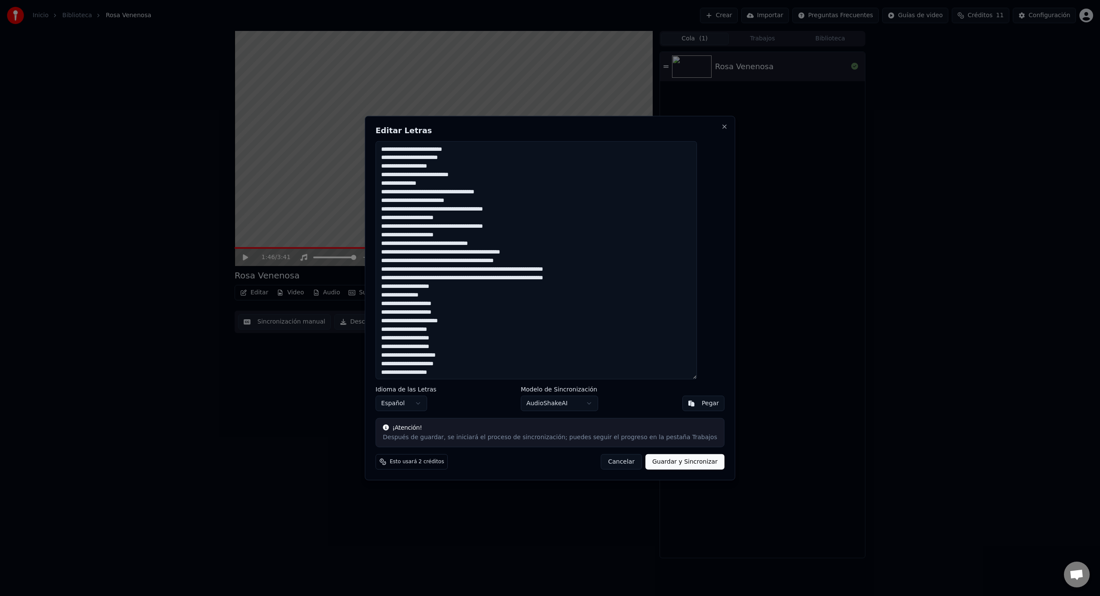
click at [612, 460] on button "Cancelar" at bounding box center [621, 461] width 41 height 15
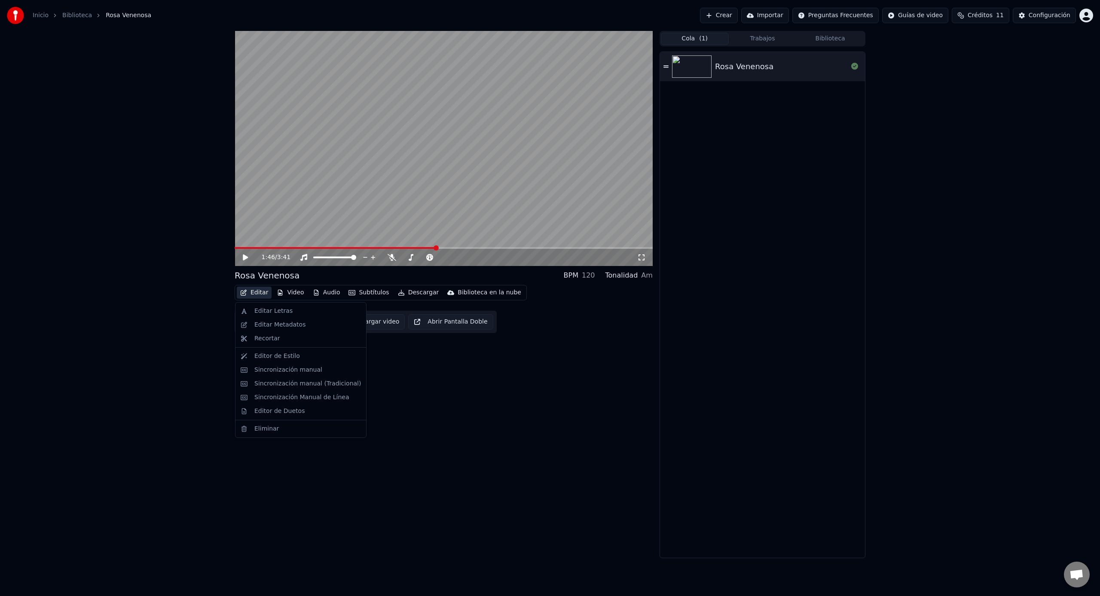
click at [263, 294] on button "Editar" at bounding box center [254, 293] width 35 height 12
click at [275, 327] on div "Editar Metadatos" at bounding box center [279, 325] width 51 height 9
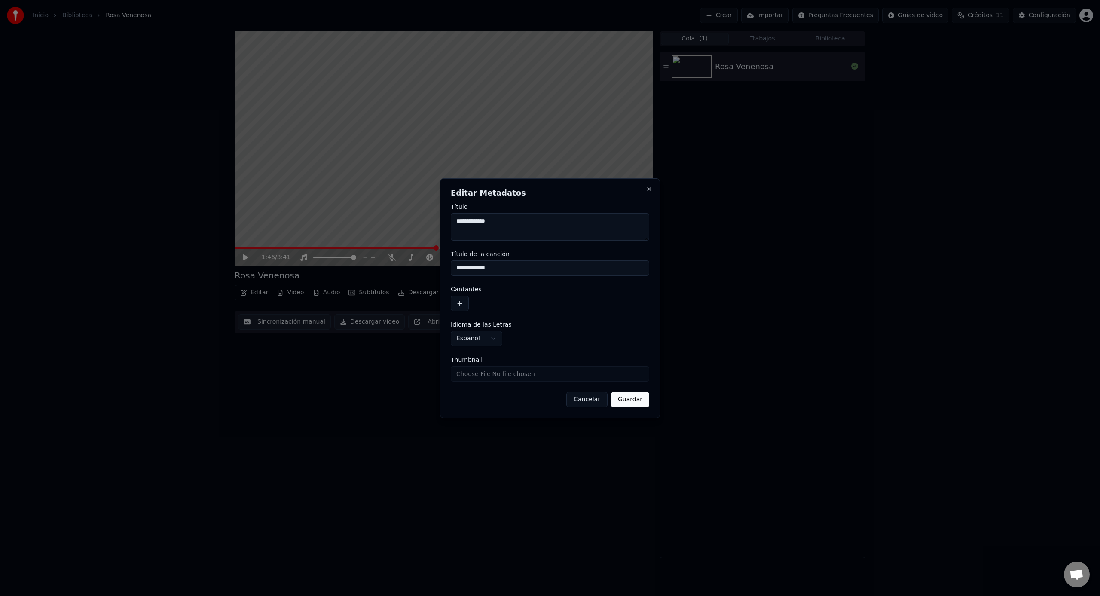
click at [585, 396] on button "Cancelar" at bounding box center [586, 399] width 41 height 15
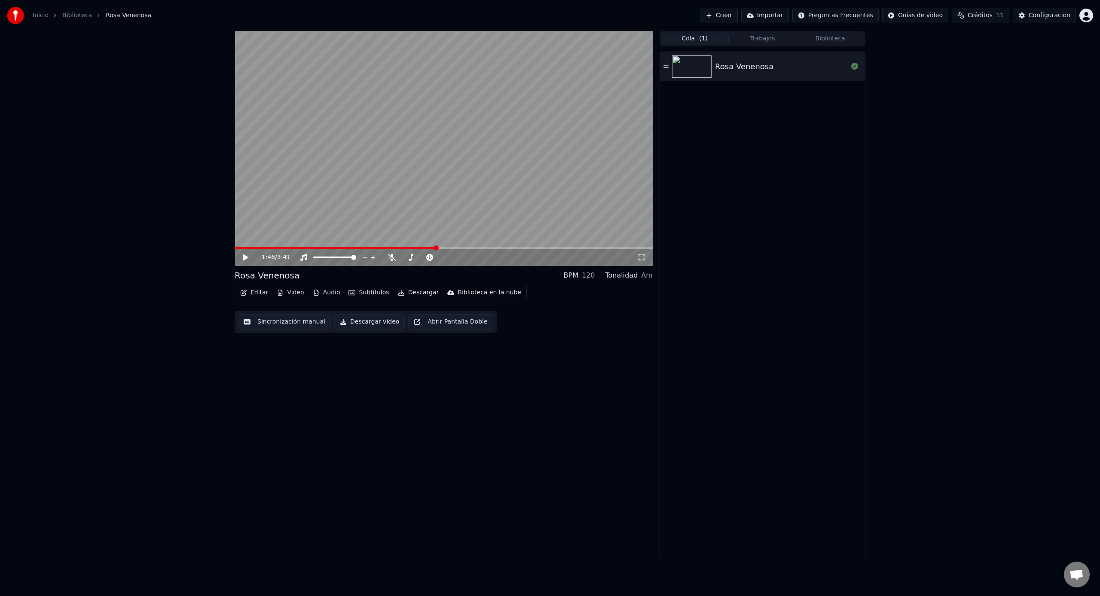
click at [260, 291] on button "Editar" at bounding box center [254, 293] width 35 height 12
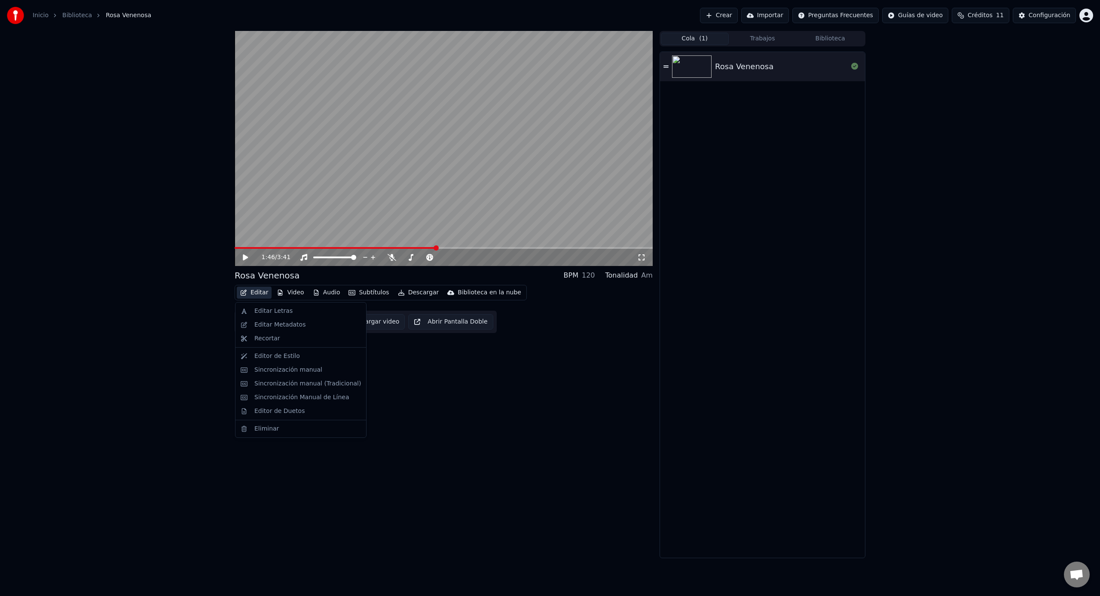
drag, startPoint x: 507, startPoint y: 421, endPoint x: 385, endPoint y: 367, distance: 133.0
click at [506, 421] on div "1:46 / 3:41 [PERSON_NAME] Venenosa BPM 120 Tonalidad Am Editar Video Audio Subt…" at bounding box center [444, 294] width 418 height 527
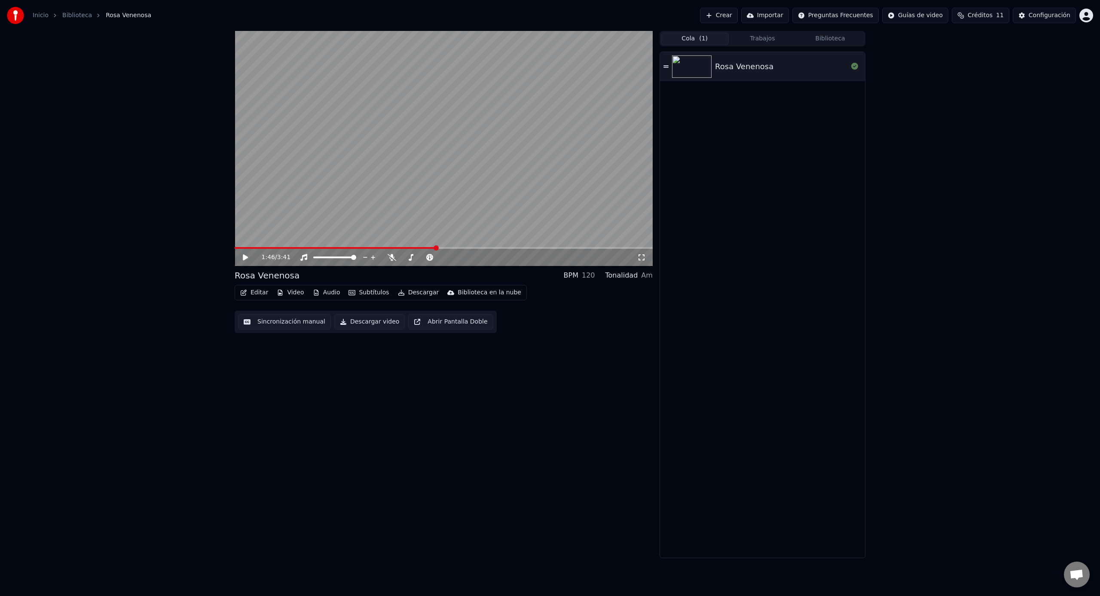
click at [297, 324] on button "Sincronización manual" at bounding box center [284, 321] width 93 height 15
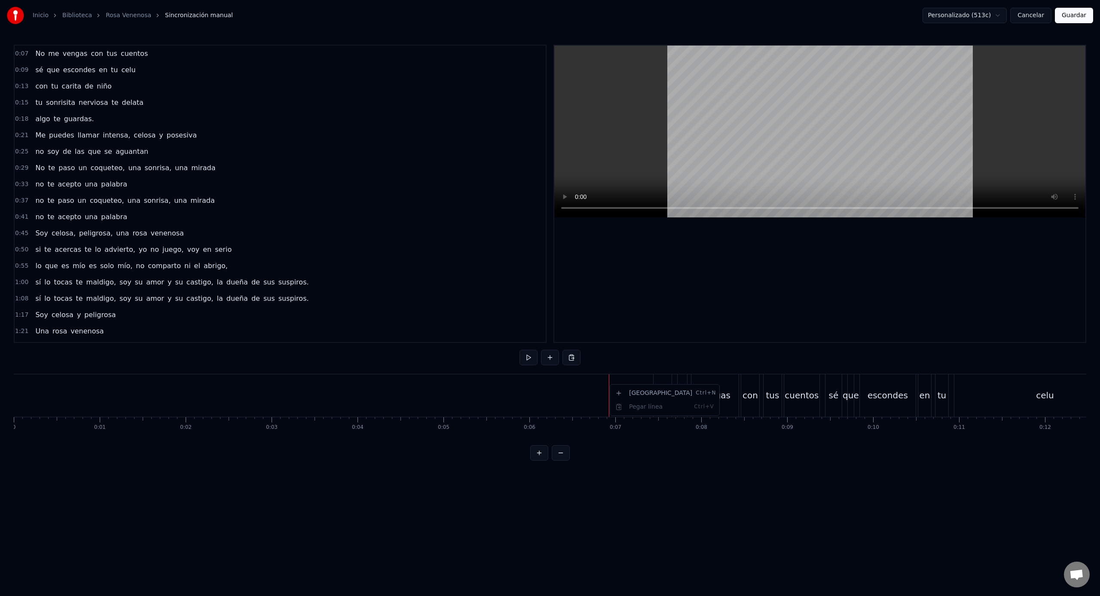
drag, startPoint x: 747, startPoint y: 526, endPoint x: 740, endPoint y: 524, distance: 7.2
click at [747, 474] on html "Inicio Biblioteca [PERSON_NAME] Venenosa Sincronización manual Personalizado (5…" at bounding box center [550, 237] width 1100 height 474
